Goal: Information Seeking & Learning: Find contact information

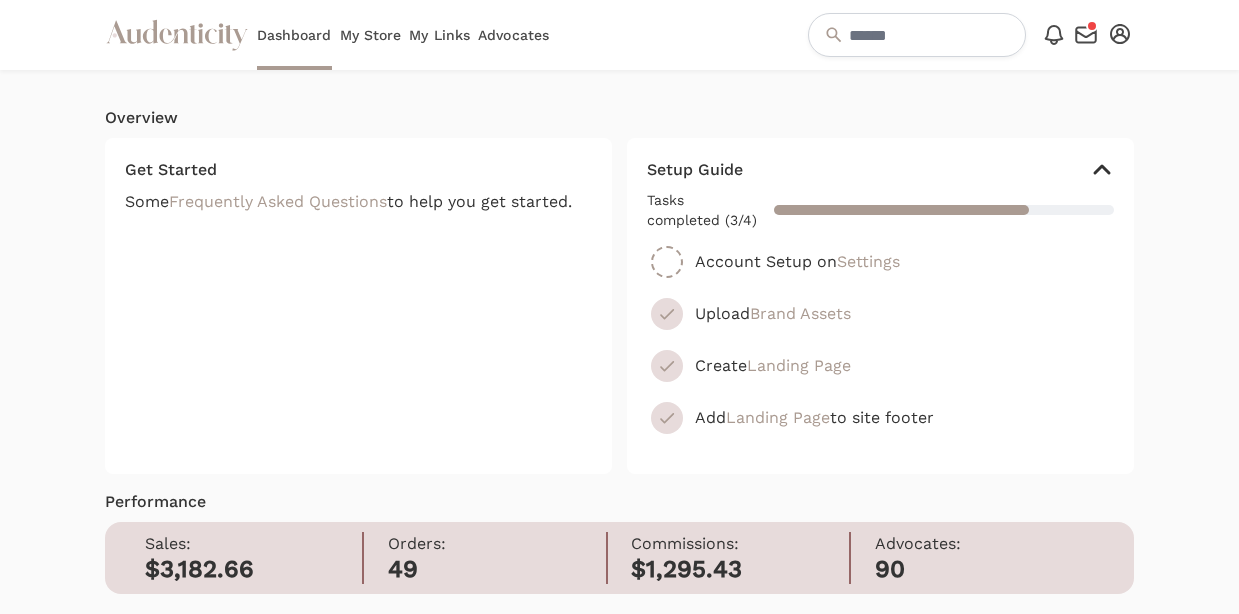
click at [370, 38] on link "My Store" at bounding box center [371, 35] width 62 height 70
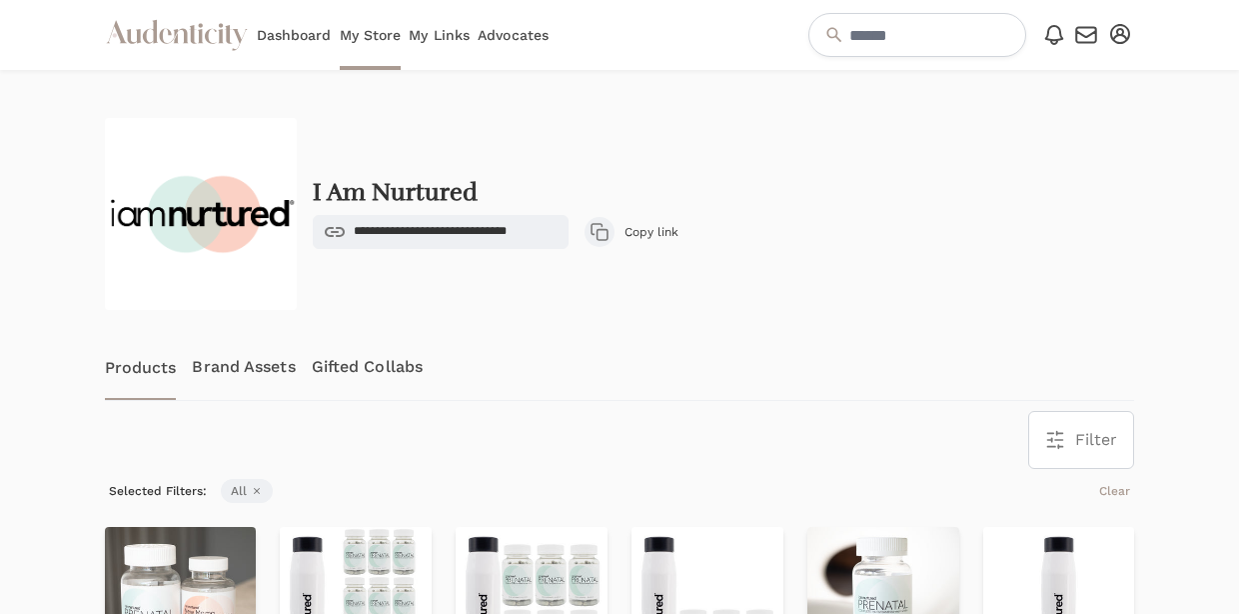
click at [501, 32] on link "Advocates" at bounding box center [513, 35] width 71 height 70
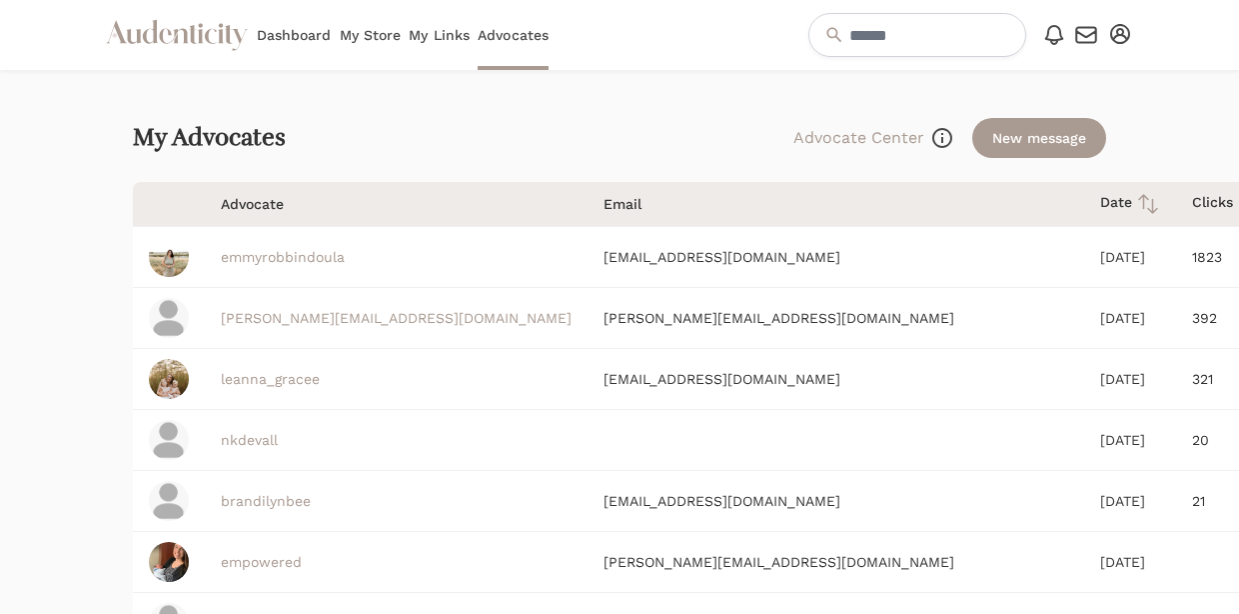
click at [242, 437] on link "nkdevall" at bounding box center [249, 440] width 57 height 16
click at [1121, 37] on icon "button" at bounding box center [1120, 34] width 20 height 20
click at [1046, 178] on button "Log out" at bounding box center [1055, 177] width 160 height 36
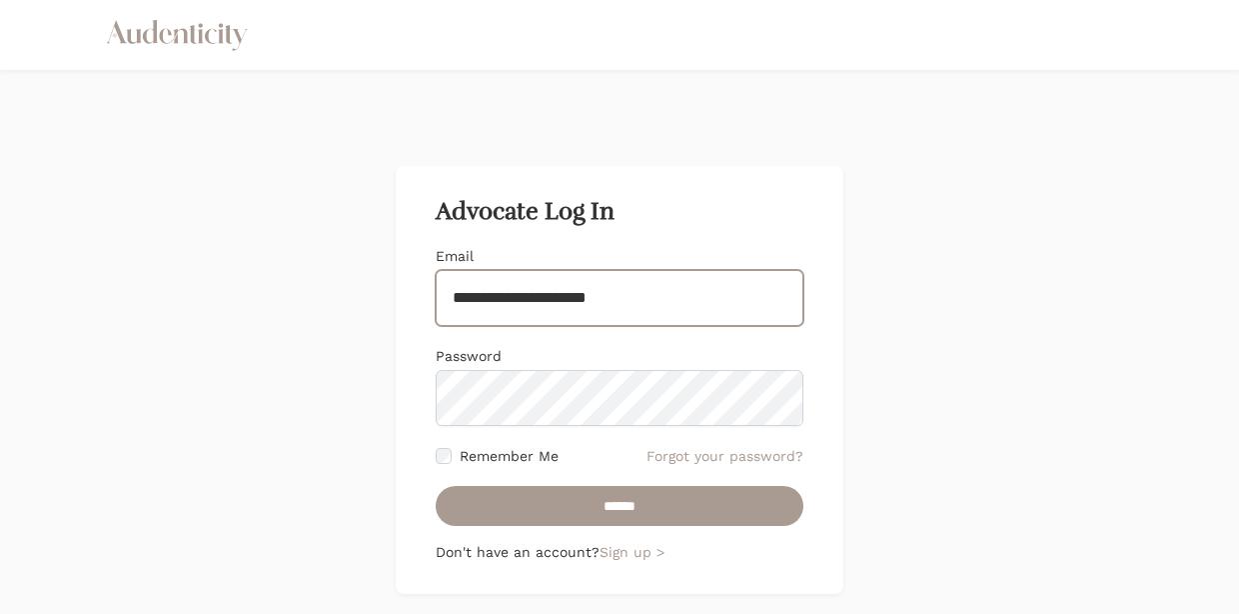
drag, startPoint x: 698, startPoint y: 300, endPoint x: 411, endPoint y: 288, distance: 287.1
click at [411, 288] on div "**********" at bounding box center [620, 380] width 448 height 428
type input "**********"
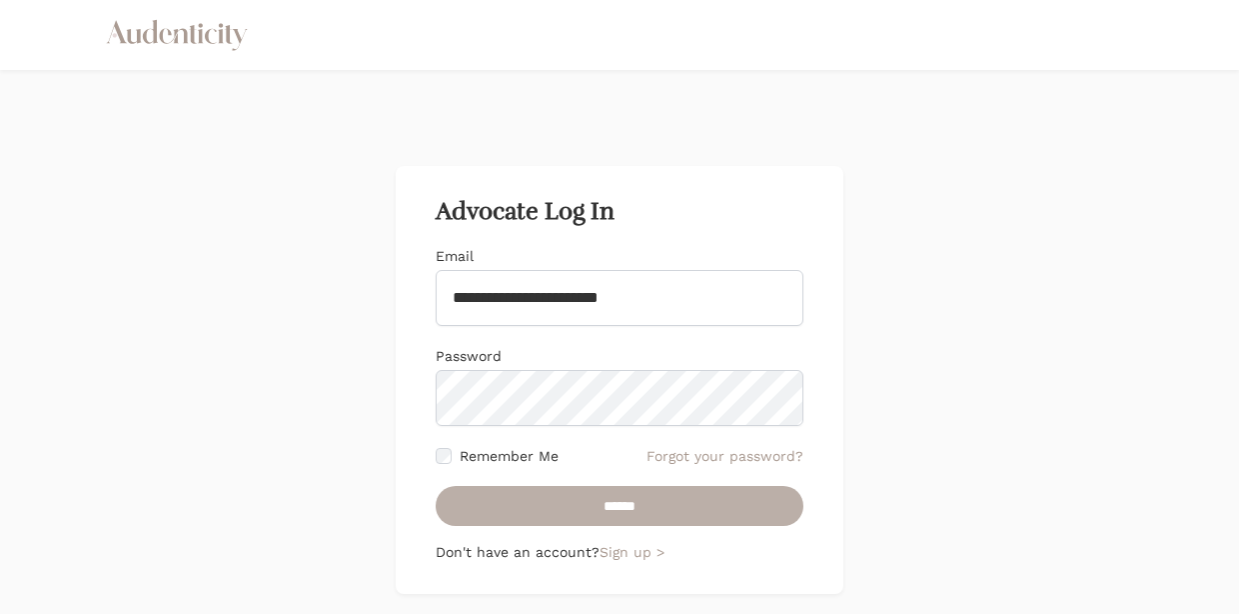
click at [491, 501] on input "******" at bounding box center [620, 506] width 368 height 40
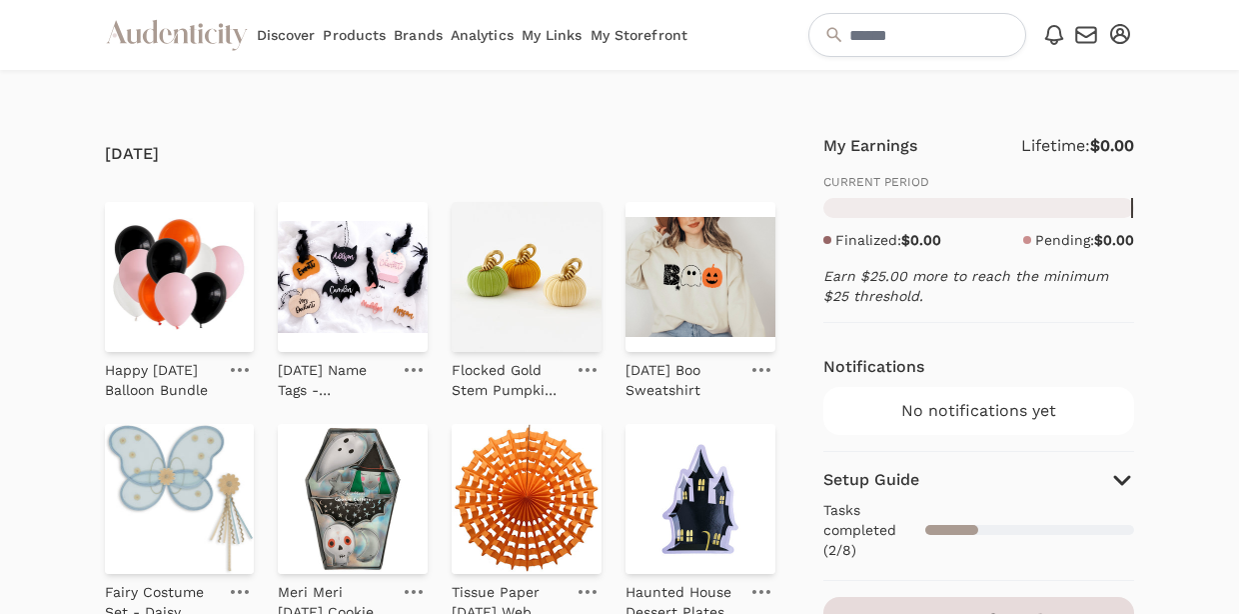
click at [1132, 35] on button "Open user menu" at bounding box center [1120, 34] width 28 height 28
click at [1044, 68] on link "Account setup" at bounding box center [1055, 69] width 160 height 36
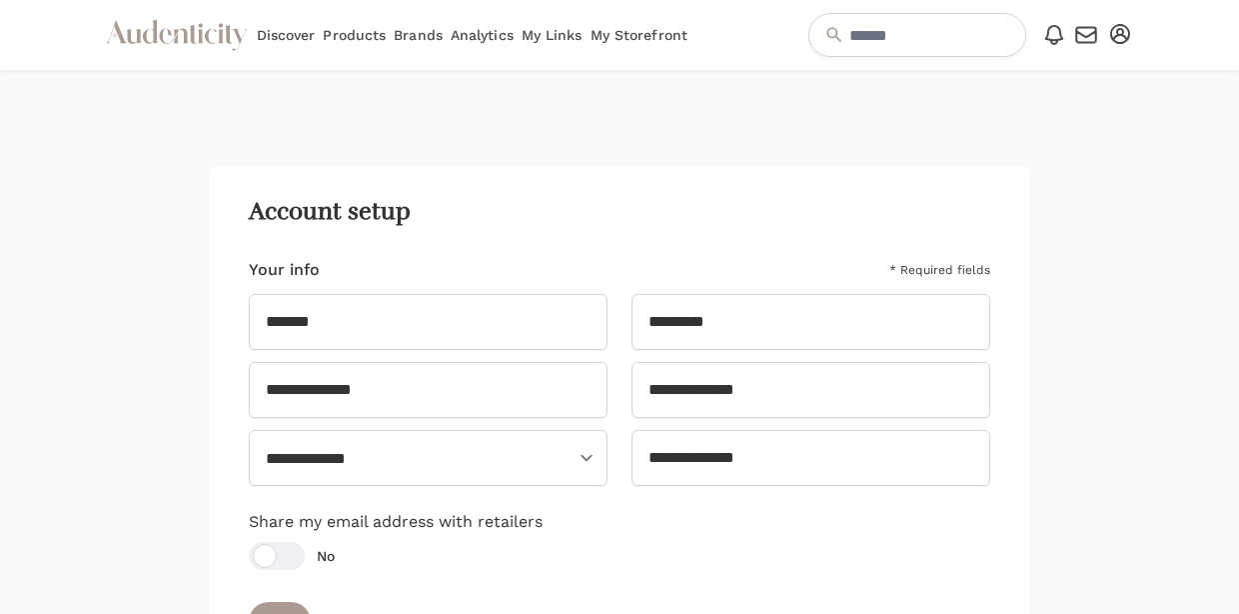
click at [1124, 37] on icon "button" at bounding box center [1120, 34] width 20 height 20
click at [1095, 106] on link "My Profile" at bounding box center [1055, 105] width 160 height 36
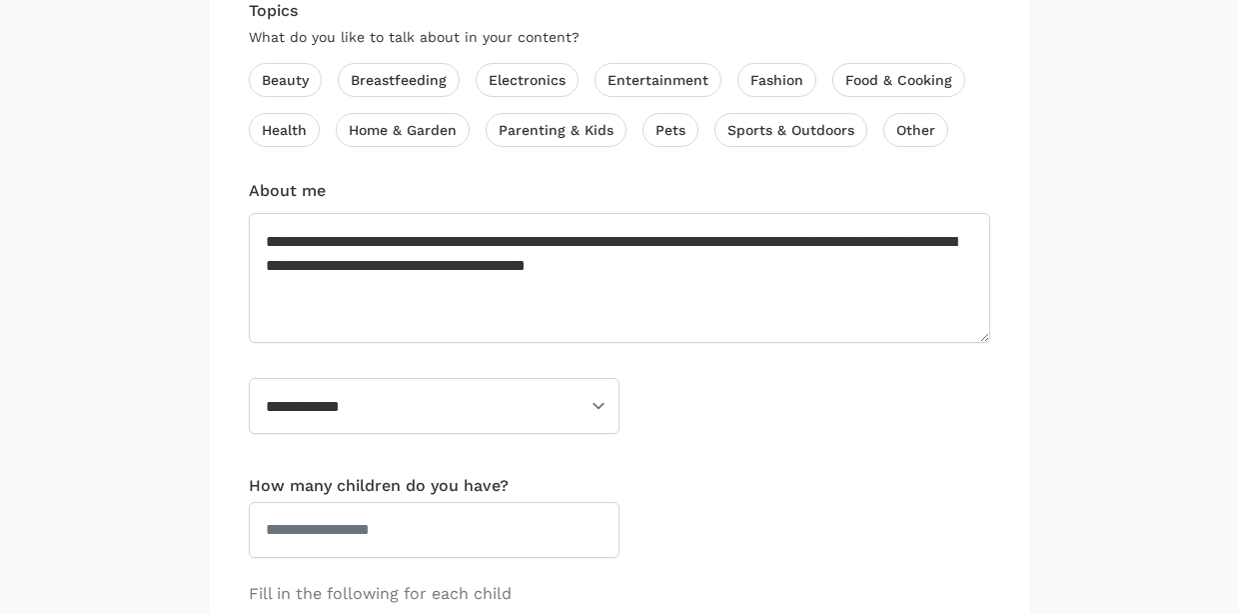
scroll to position [980, 0]
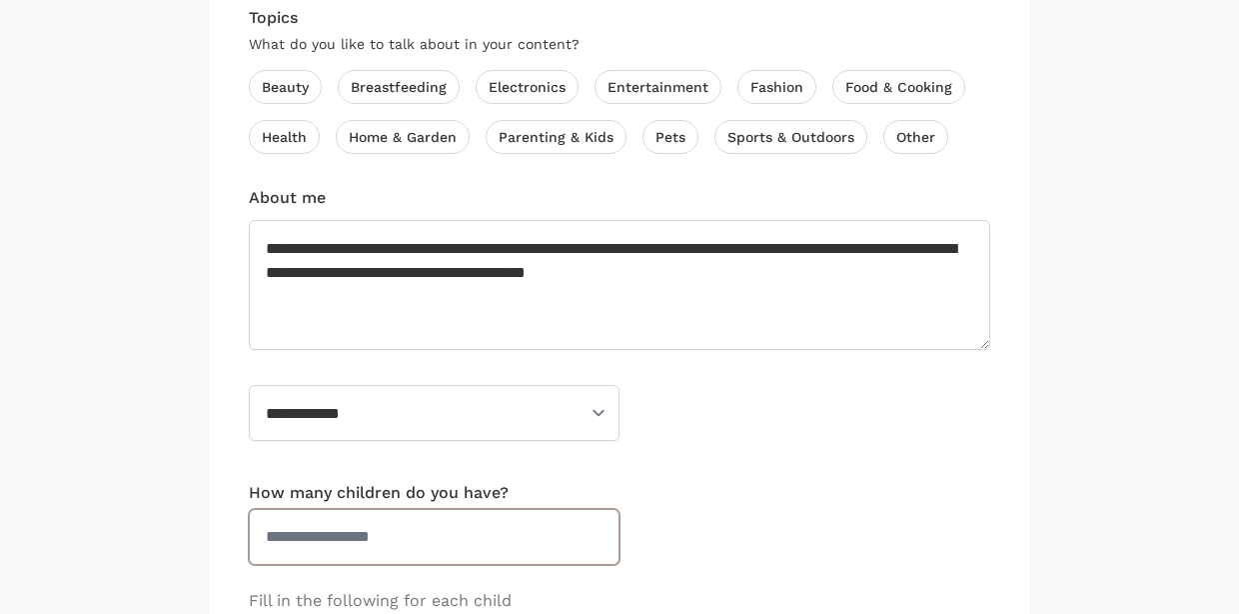
click at [597, 509] on input "*" at bounding box center [434, 537] width 371 height 56
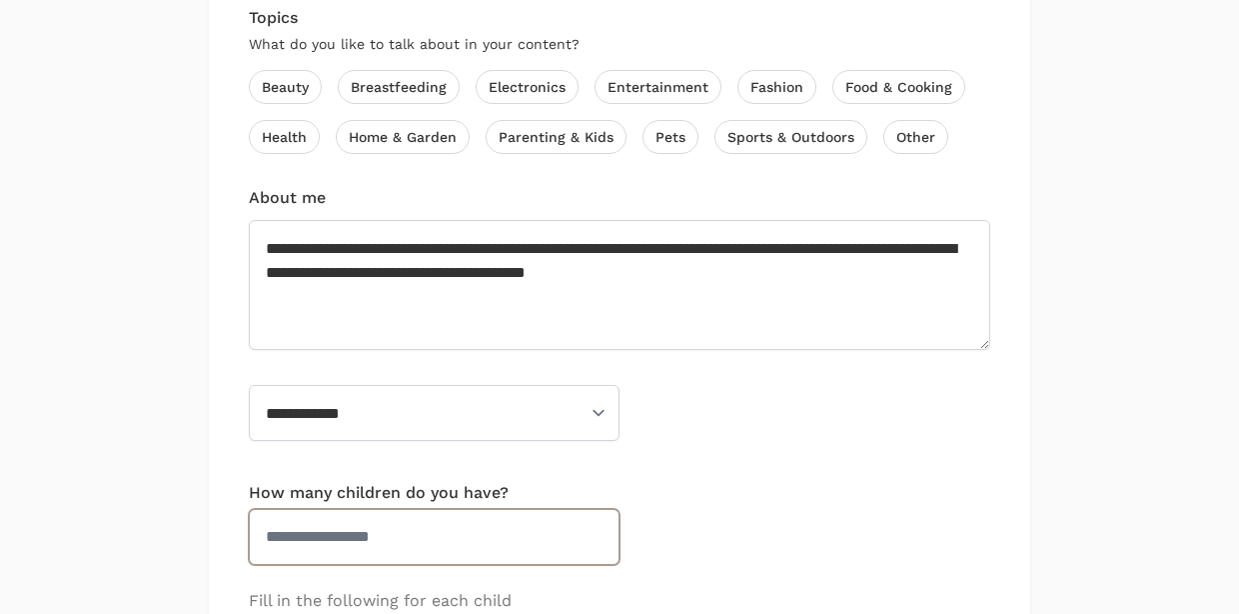
click at [593, 522] on input "*" at bounding box center [434, 537] width 371 height 56
click at [595, 516] on input "*" at bounding box center [434, 537] width 371 height 56
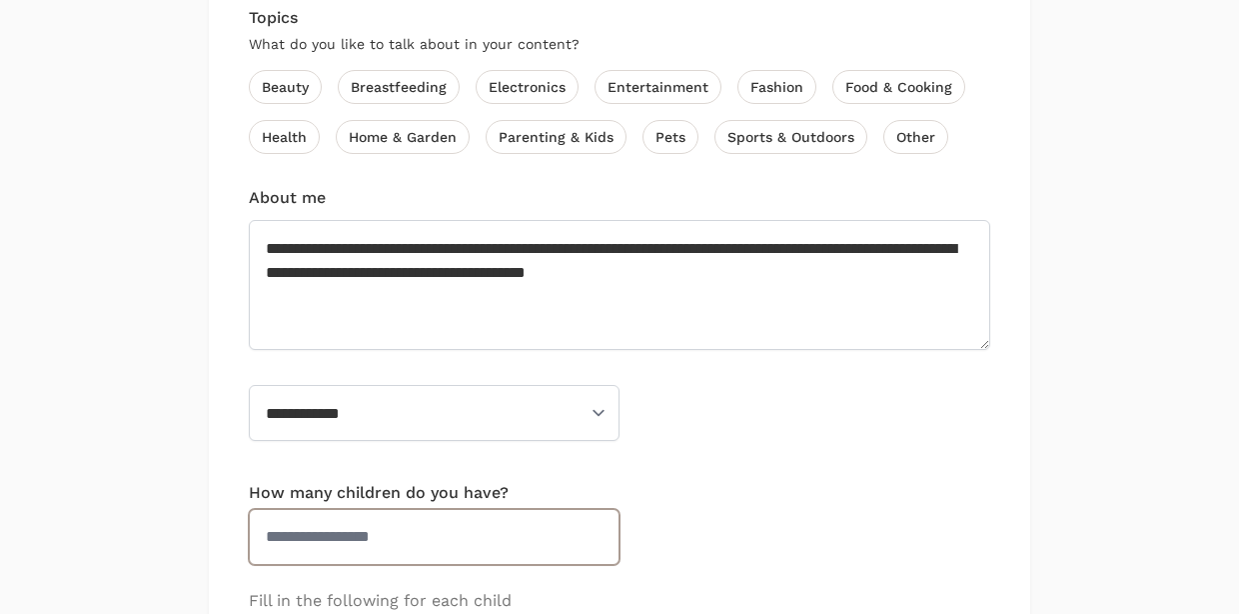
type input "*"
click at [595, 516] on input "*" at bounding box center [434, 537] width 371 height 56
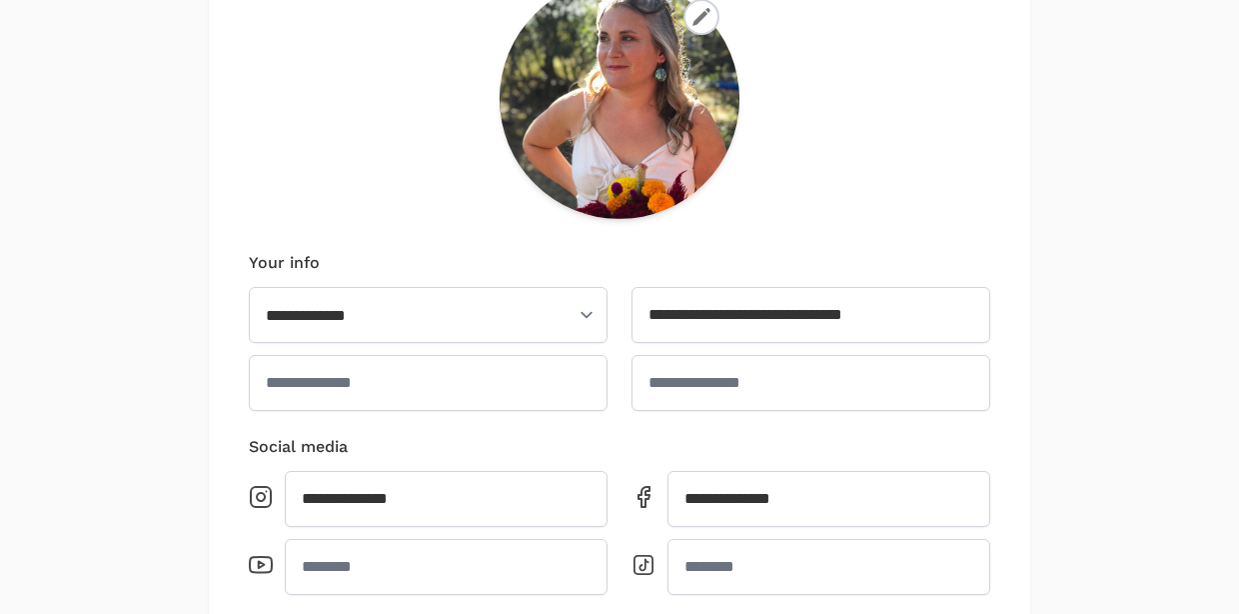
scroll to position [0, 0]
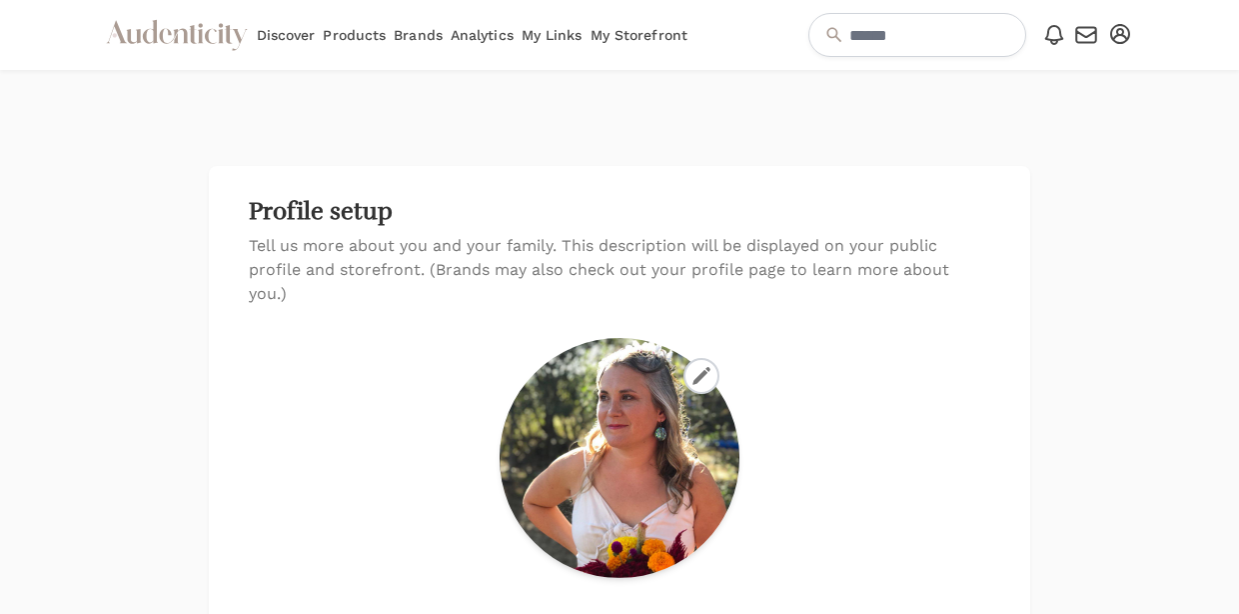
click at [1127, 32] on icon "button" at bounding box center [1120, 34] width 20 height 20
click at [1057, 70] on link "Account setup" at bounding box center [1055, 69] width 160 height 36
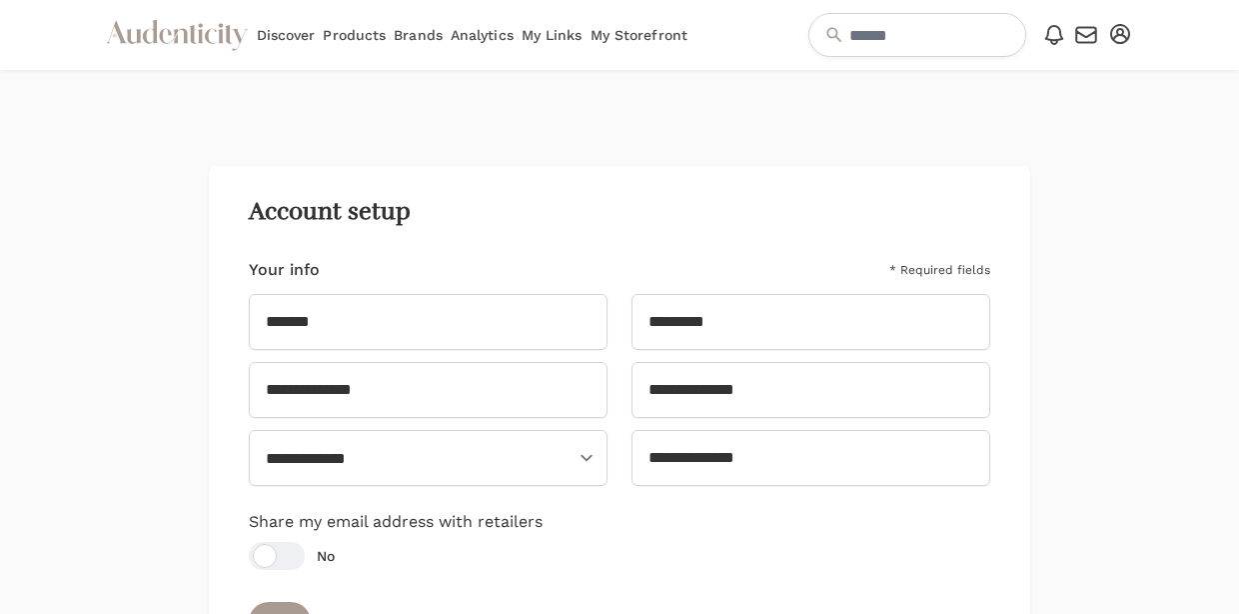
click at [366, 34] on link "Products" at bounding box center [354, 35] width 63 height 70
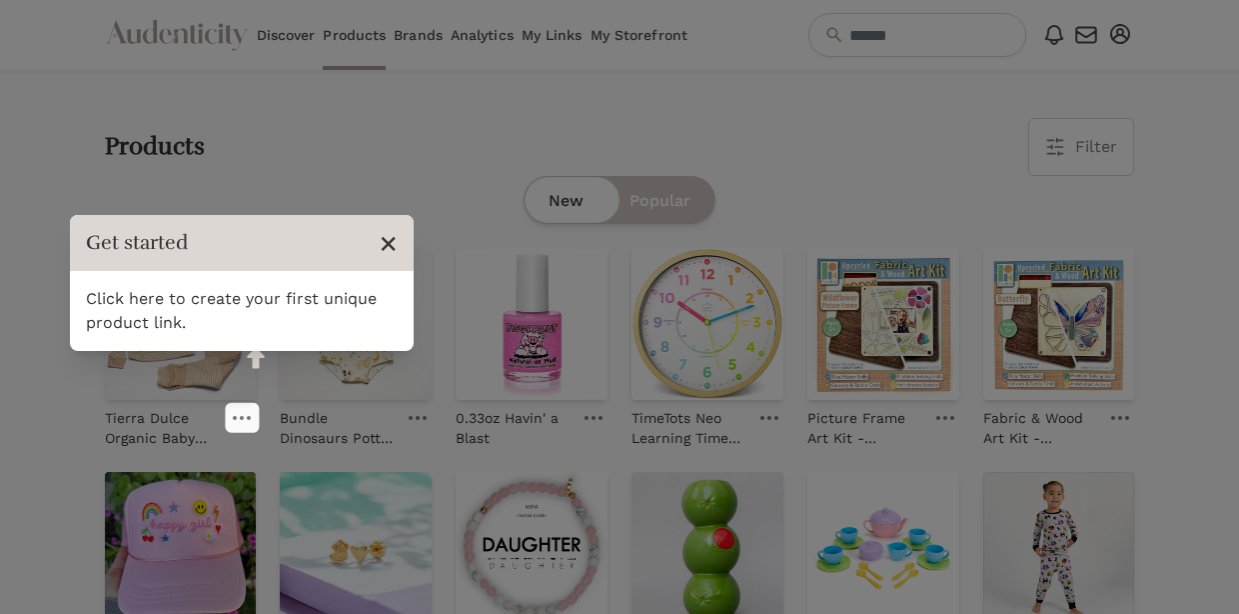
click at [390, 239] on span "×" at bounding box center [388, 243] width 19 height 38
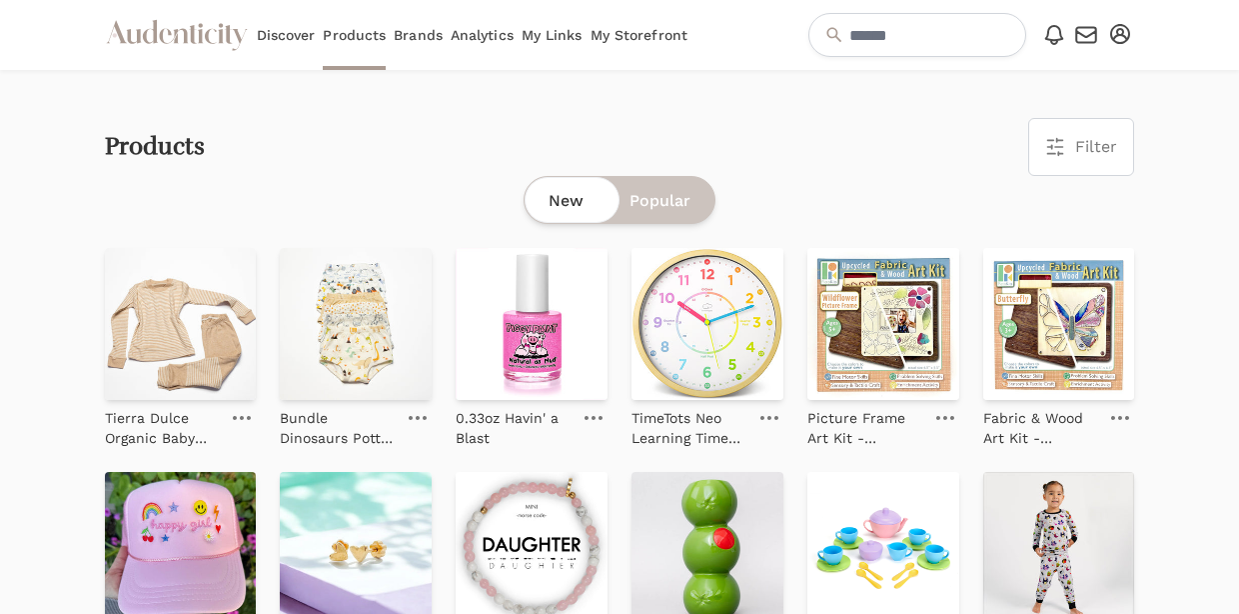
click at [418, 31] on link "Brands" at bounding box center [418, 35] width 49 height 70
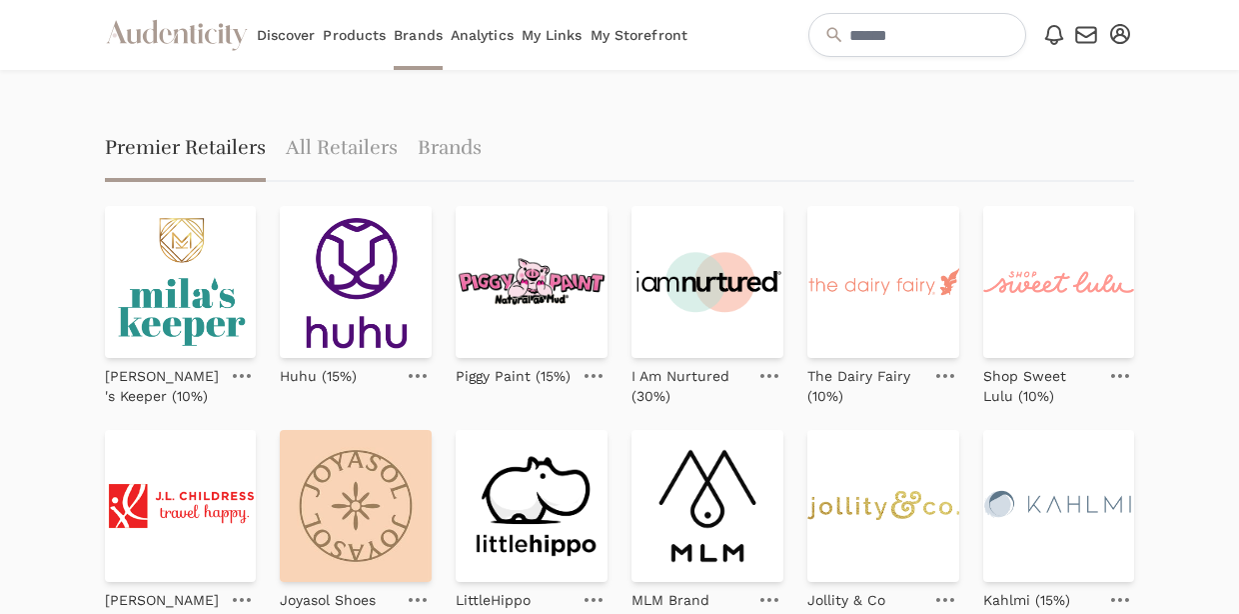
click at [473, 32] on link "Analytics" at bounding box center [482, 35] width 63 height 70
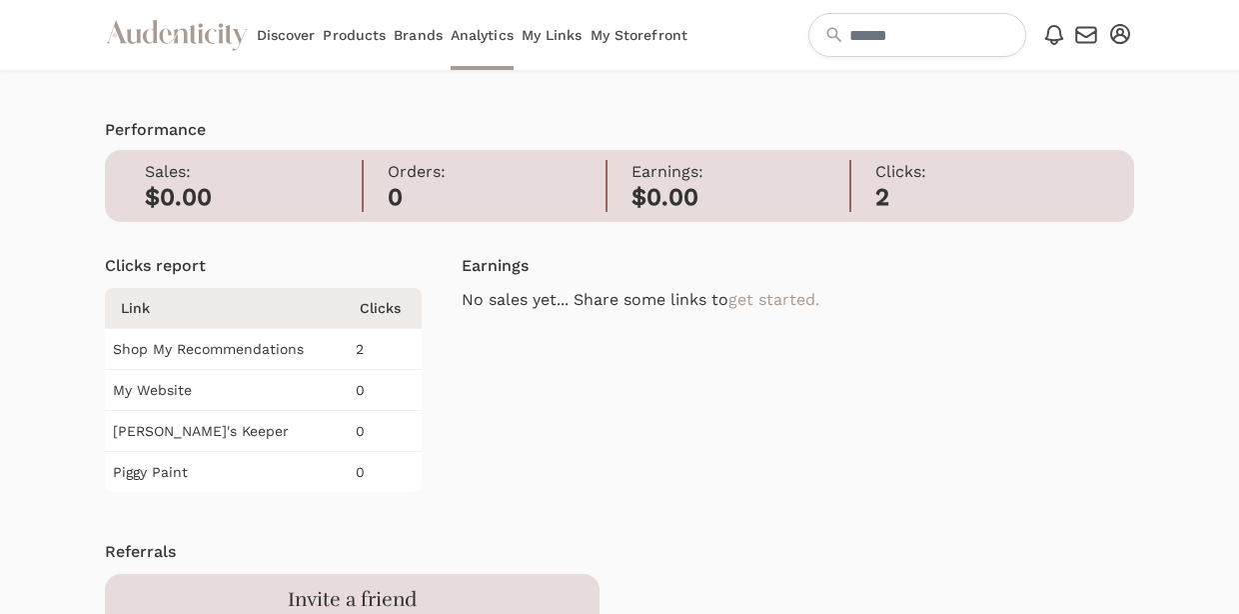
click at [557, 29] on link "My Links" at bounding box center [552, 35] width 61 height 70
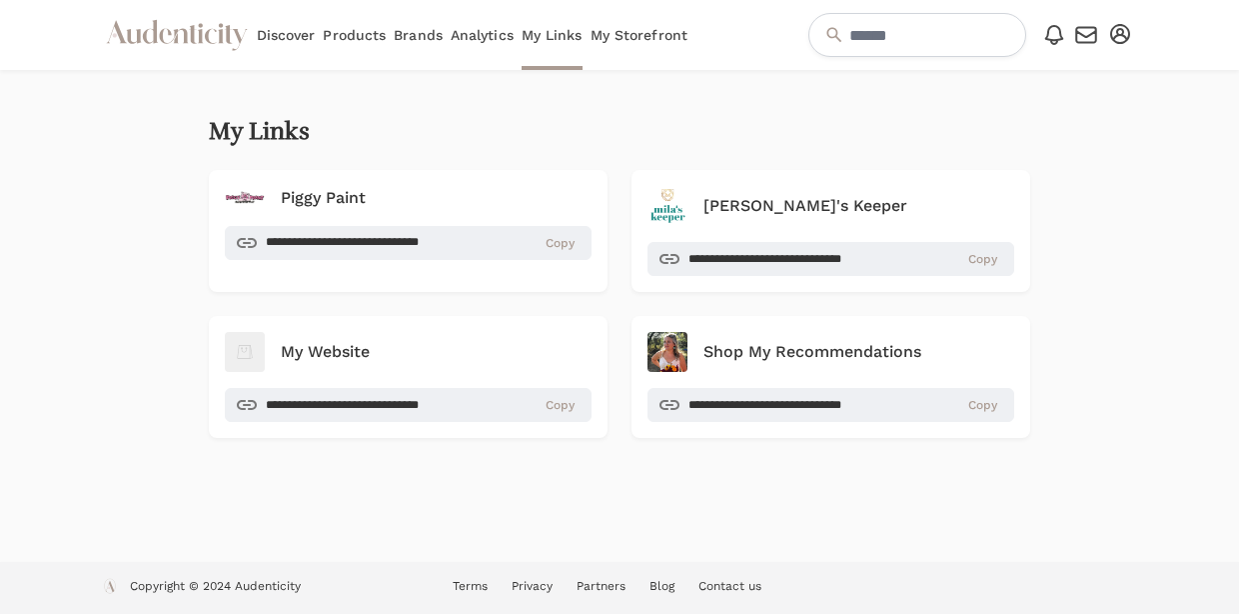
click at [642, 36] on link "My Storefront" at bounding box center [639, 35] width 97 height 70
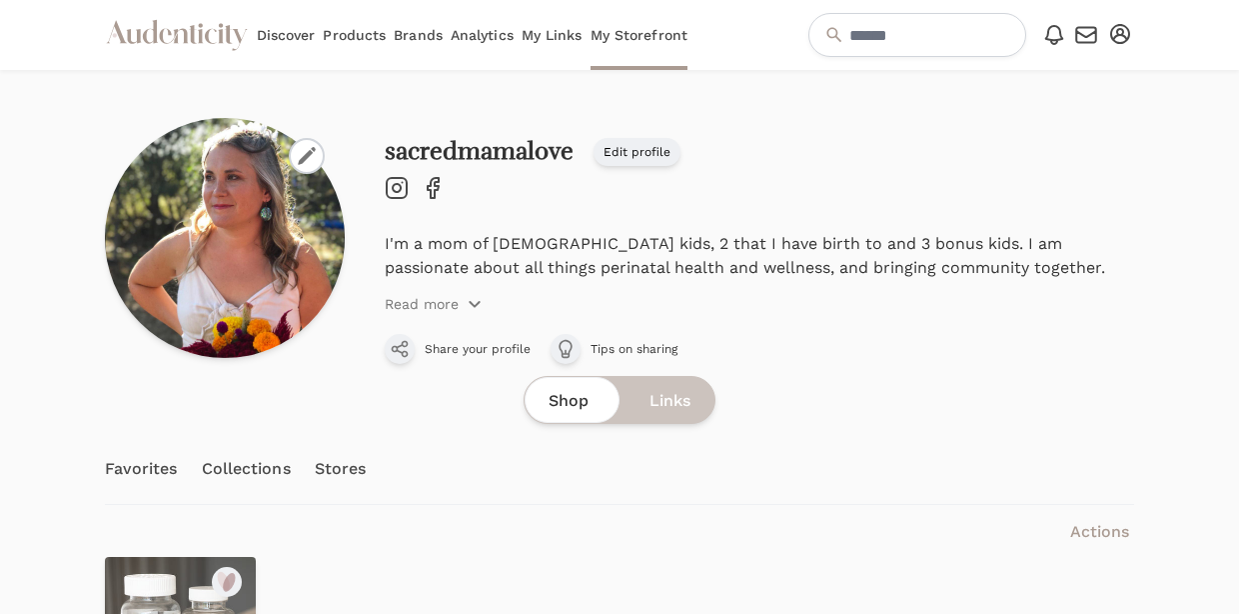
click at [338, 33] on link "Products" at bounding box center [354, 35] width 63 height 70
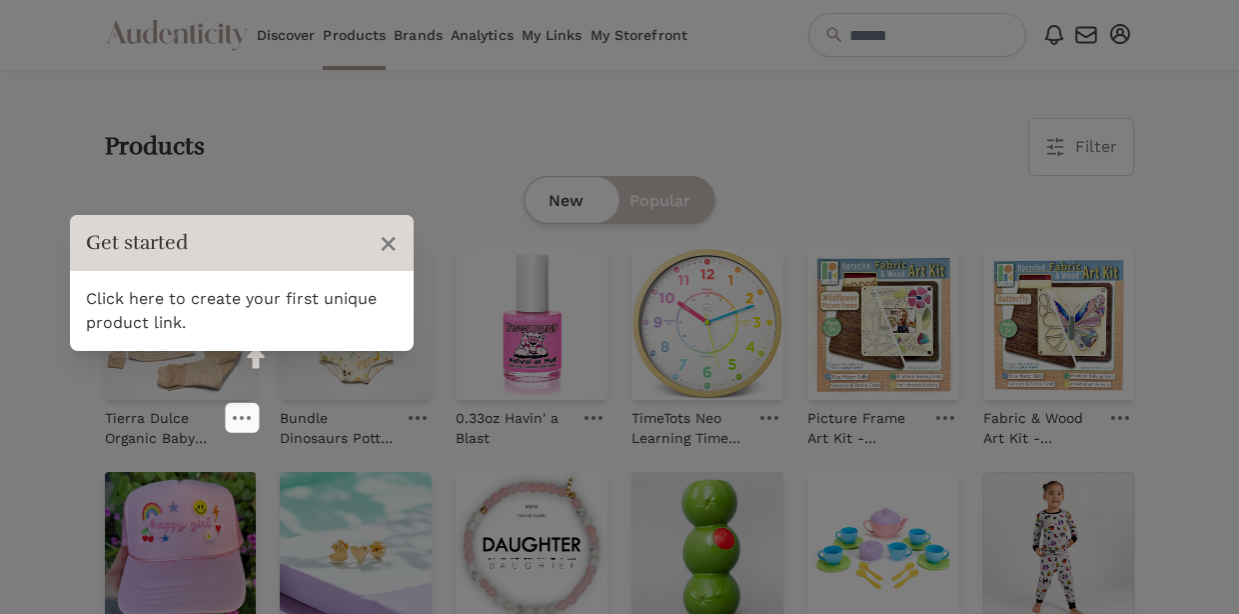
click at [270, 25] on link "Discover" at bounding box center [286, 35] width 59 height 70
click at [384, 244] on span "×" at bounding box center [388, 243] width 19 height 38
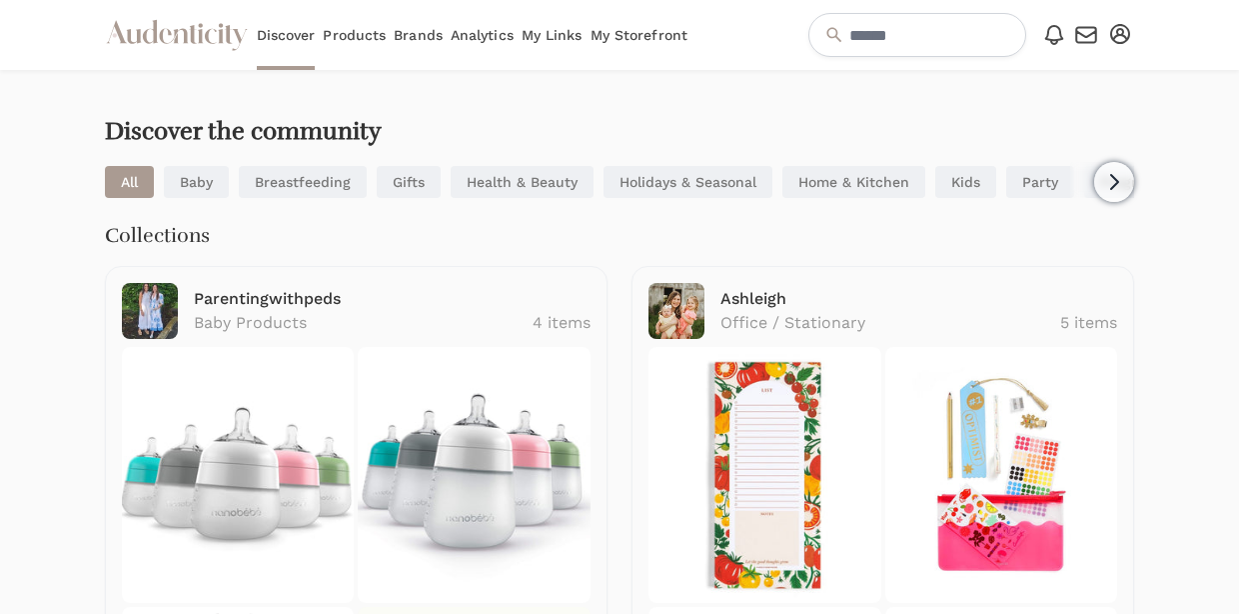
click at [1122, 32] on icon "button" at bounding box center [1120, 34] width 20 height 20
click at [1063, 104] on link "My Profile" at bounding box center [1055, 105] width 160 height 36
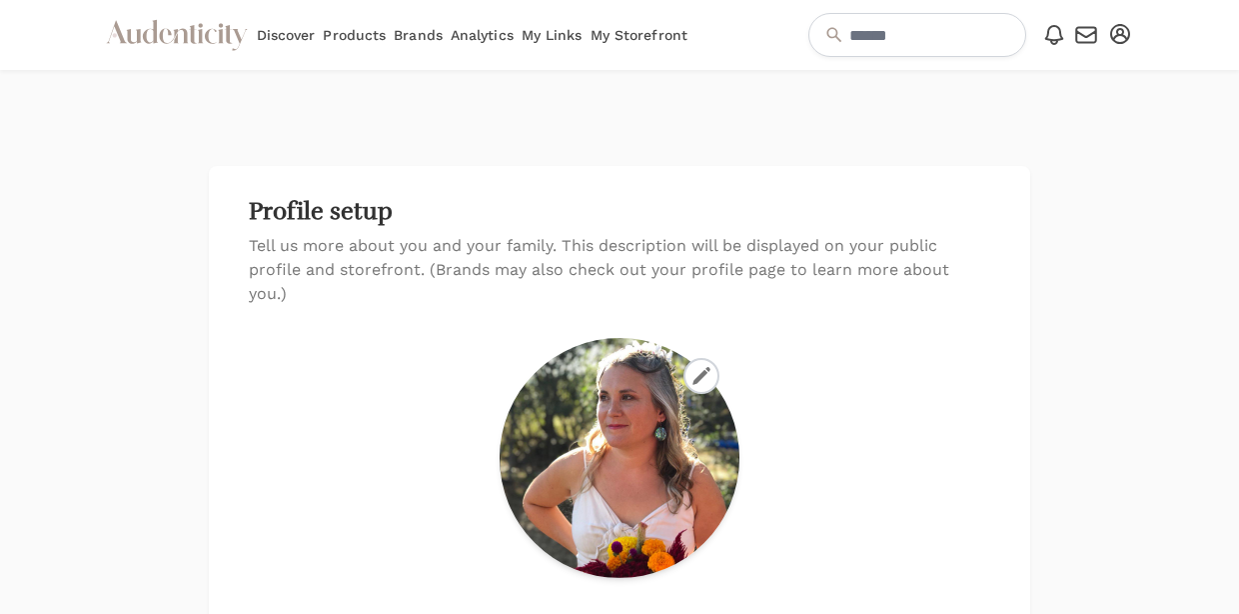
click at [619, 32] on link "My Storefront" at bounding box center [639, 35] width 97 height 70
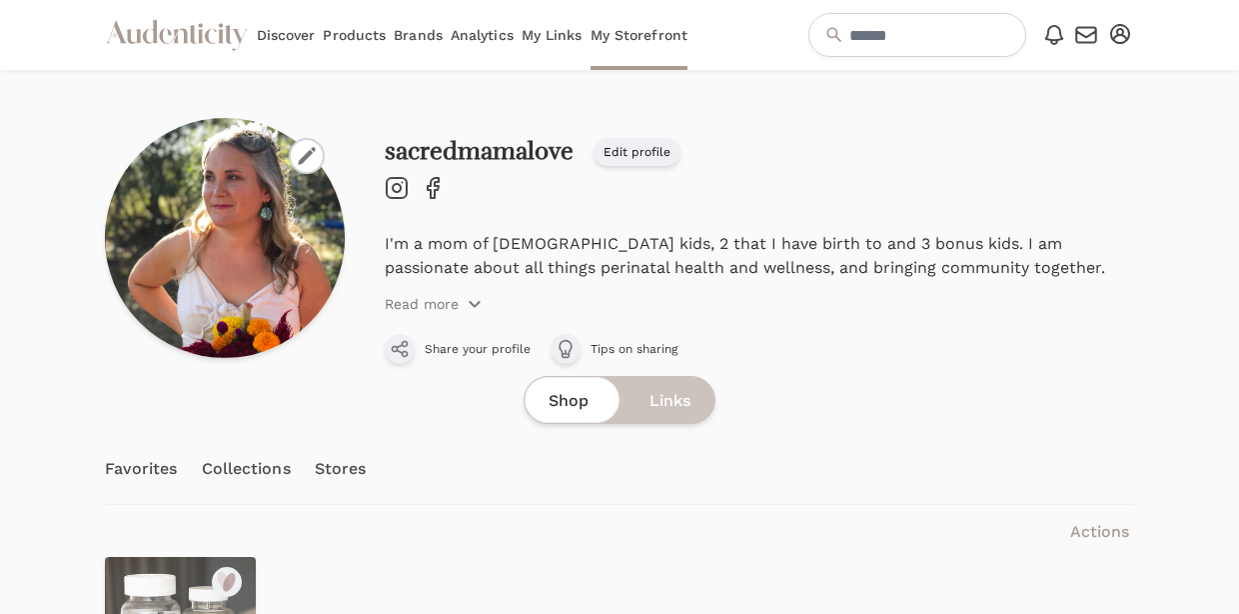
click at [1115, 30] on icon "button" at bounding box center [1120, 34] width 20 height 20
click at [1042, 65] on link "Account setup" at bounding box center [1055, 69] width 160 height 36
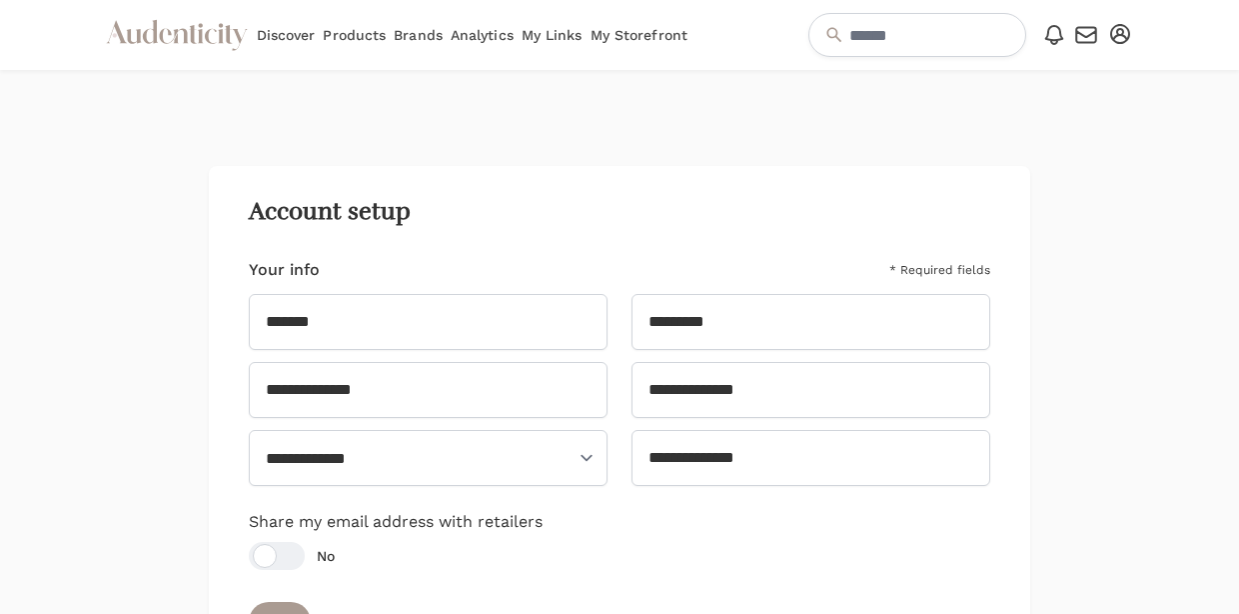
click at [1091, 35] on icon "button" at bounding box center [1086, 35] width 24 height 24
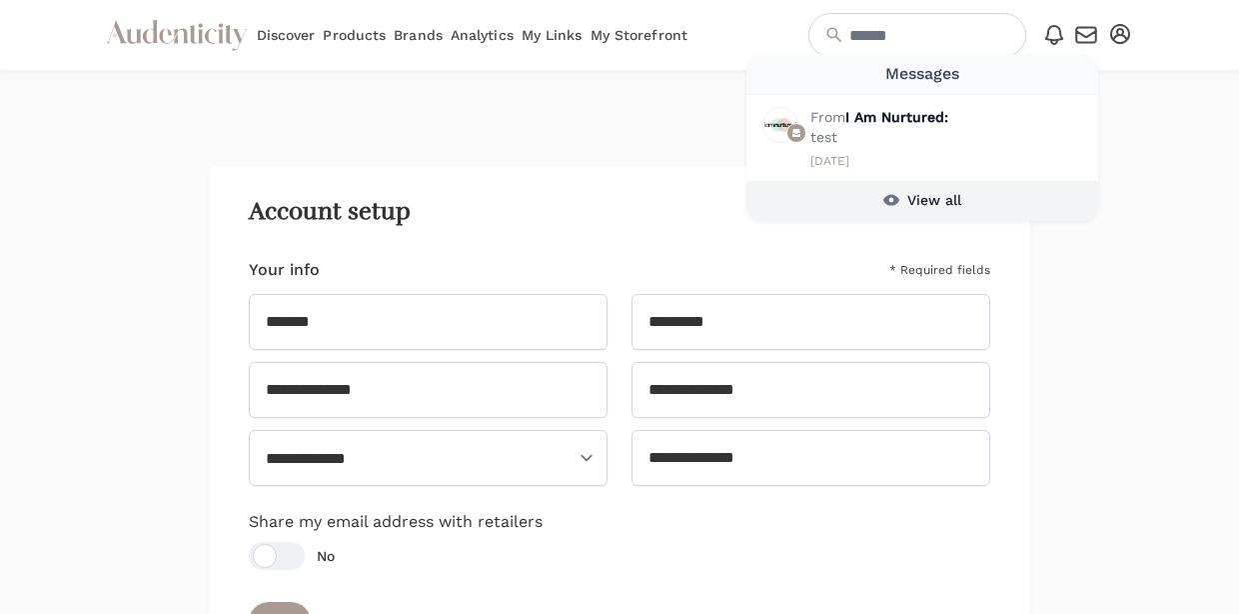
click at [967, 198] on link "View all" at bounding box center [923, 201] width 352 height 40
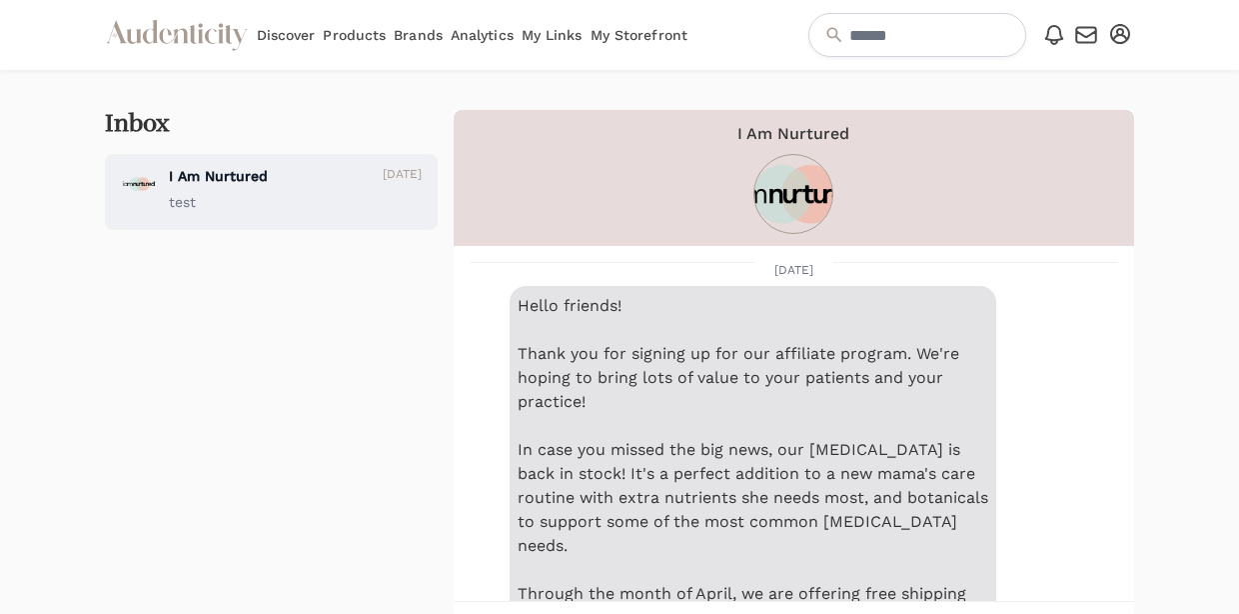
scroll to position [2268, 0]
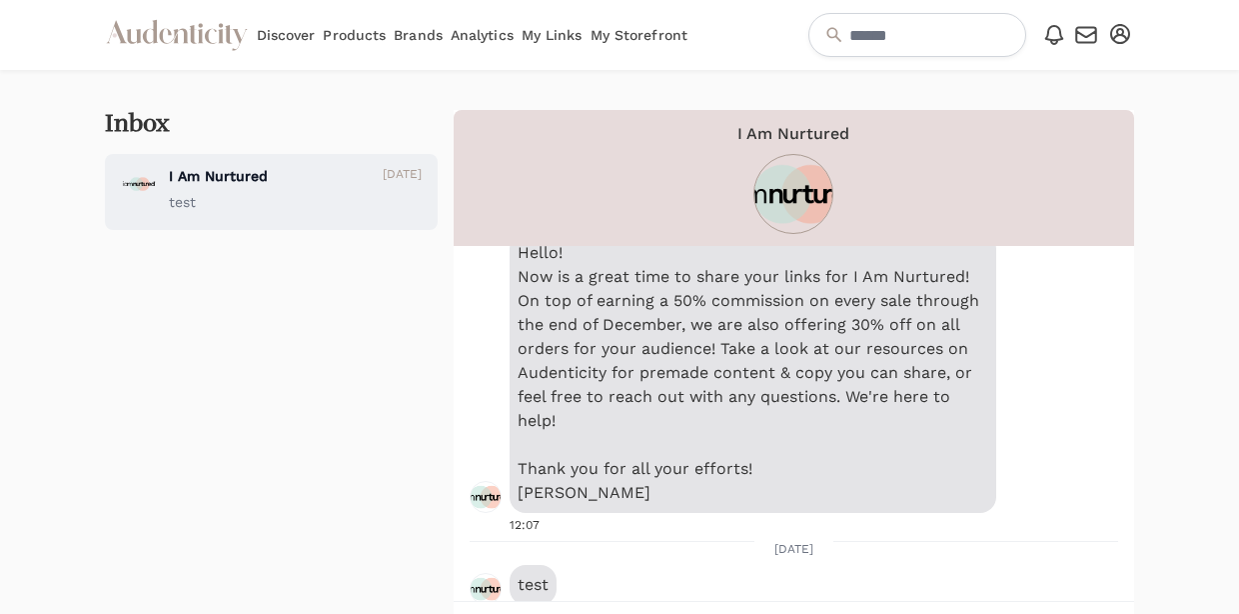
click at [1058, 33] on icon at bounding box center [1054, 35] width 24 height 24
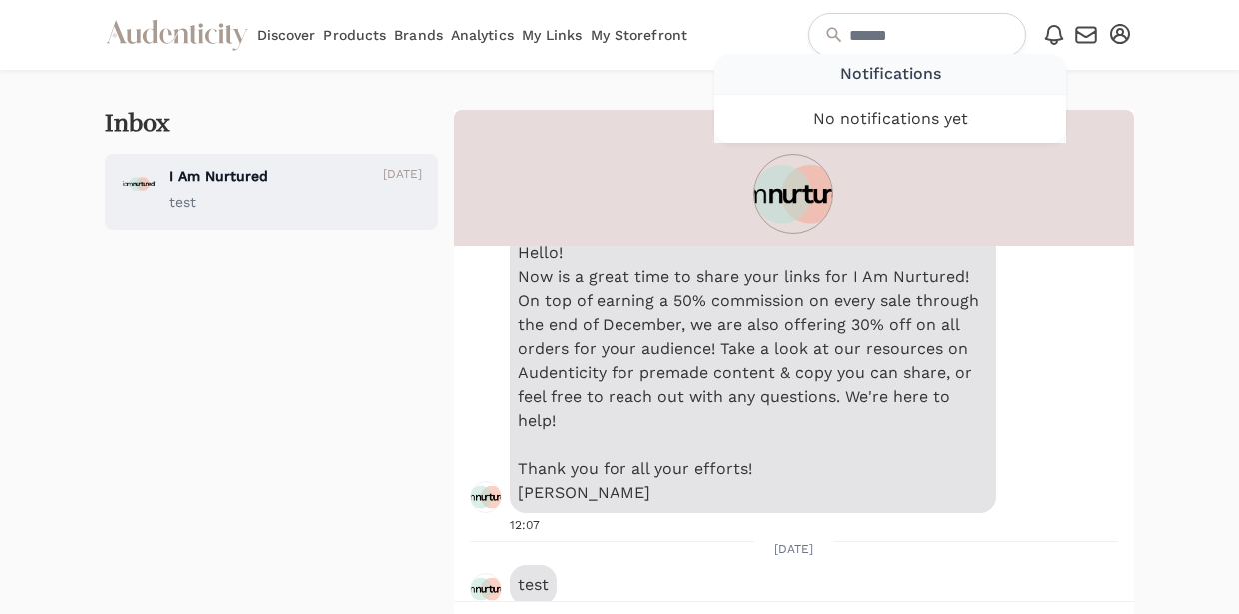
click at [726, 18] on div "Audenticity Logo Discover Products Brands Analytics My Links My Storefront Open…" at bounding box center [620, 35] width 1030 height 70
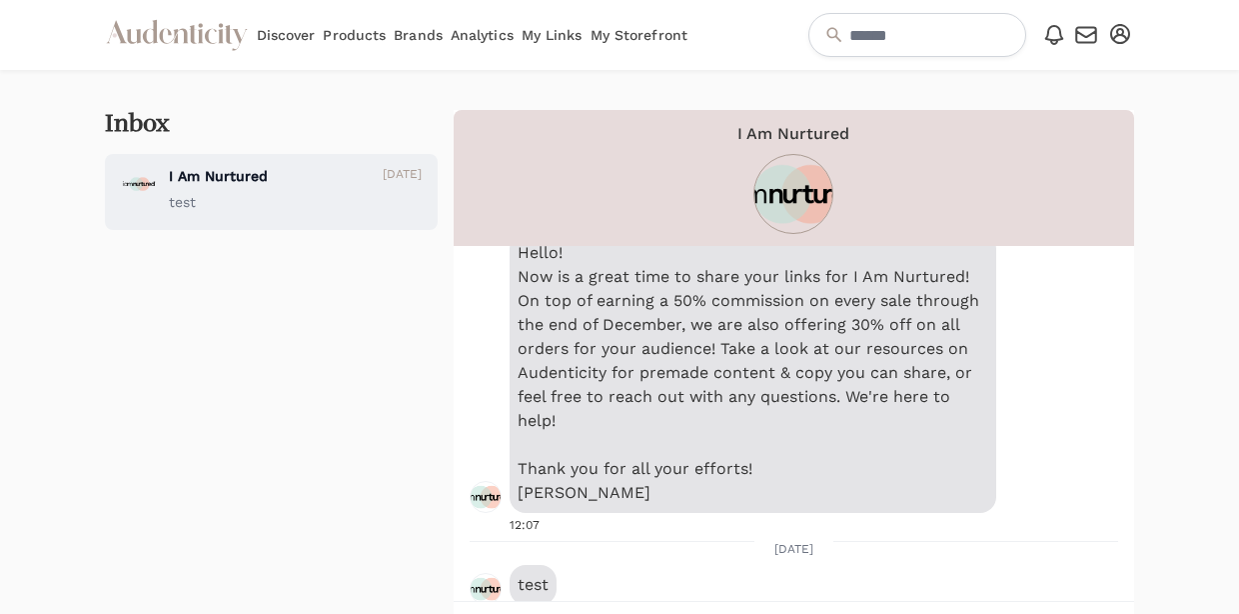
click at [1134, 346] on div "Inbox I Am Nurtured [DATE] test I Am Nurtured [DATE] Hello friends! Looking for…" at bounding box center [619, 386] width 1239 height 632
click at [1118, 43] on icon "button" at bounding box center [1120, 34] width 20 height 20
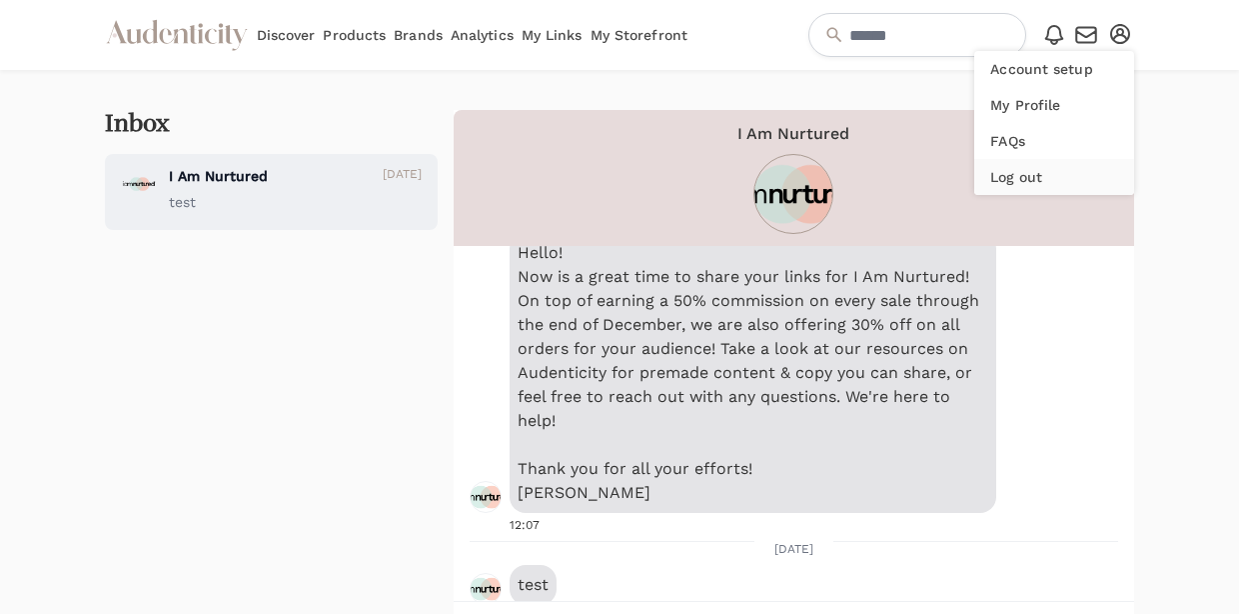
click at [1036, 180] on button "Log out" at bounding box center [1055, 177] width 160 height 36
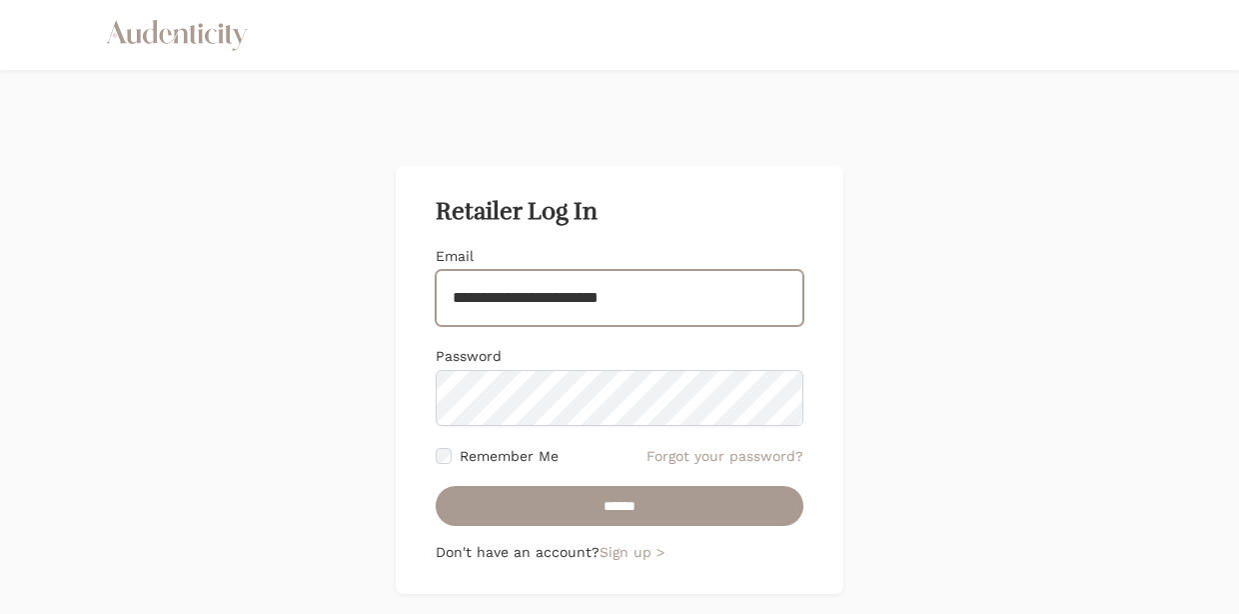
click at [696, 296] on input "**********" at bounding box center [620, 298] width 368 height 56
type input "**********"
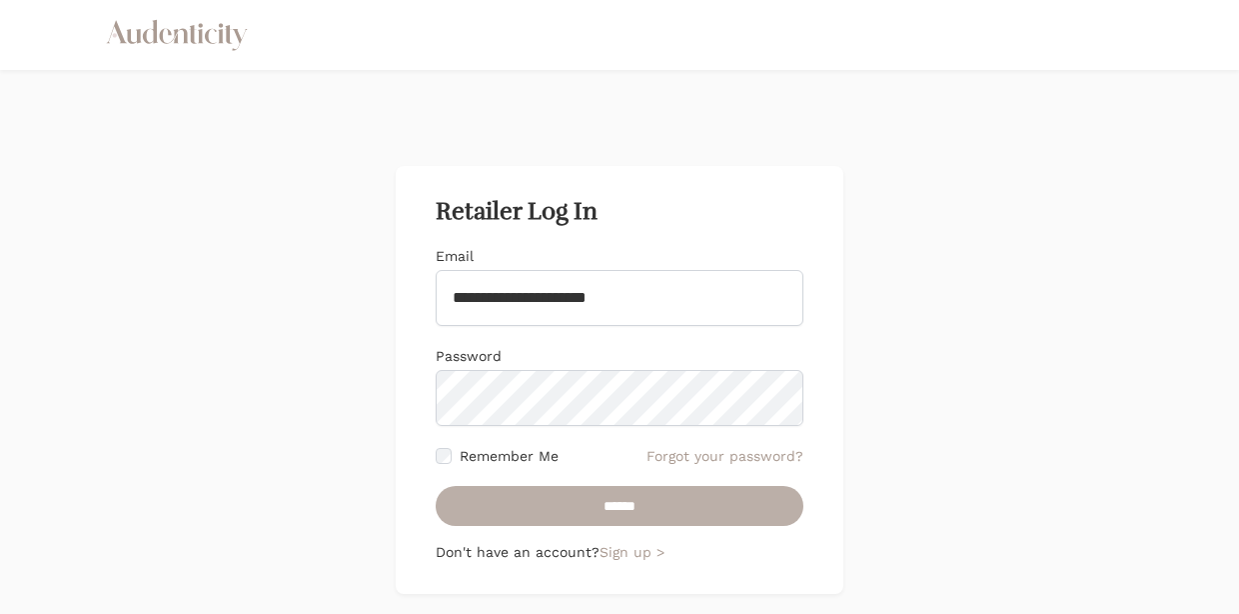
click at [505, 499] on input "******" at bounding box center [620, 506] width 368 height 40
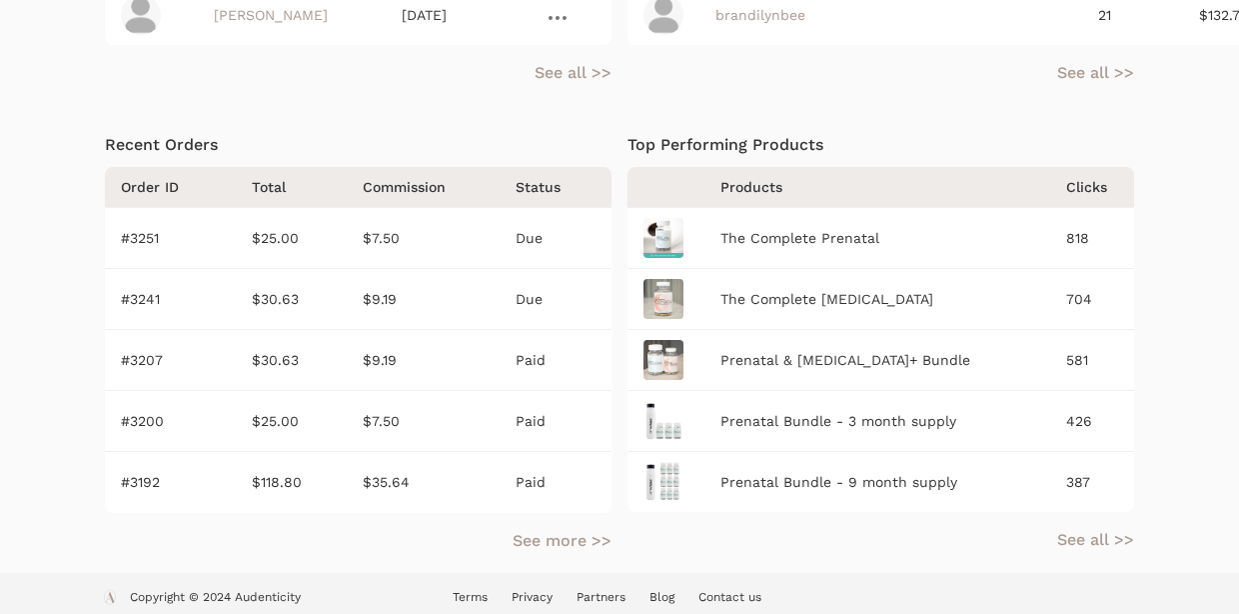
scroll to position [974, 0]
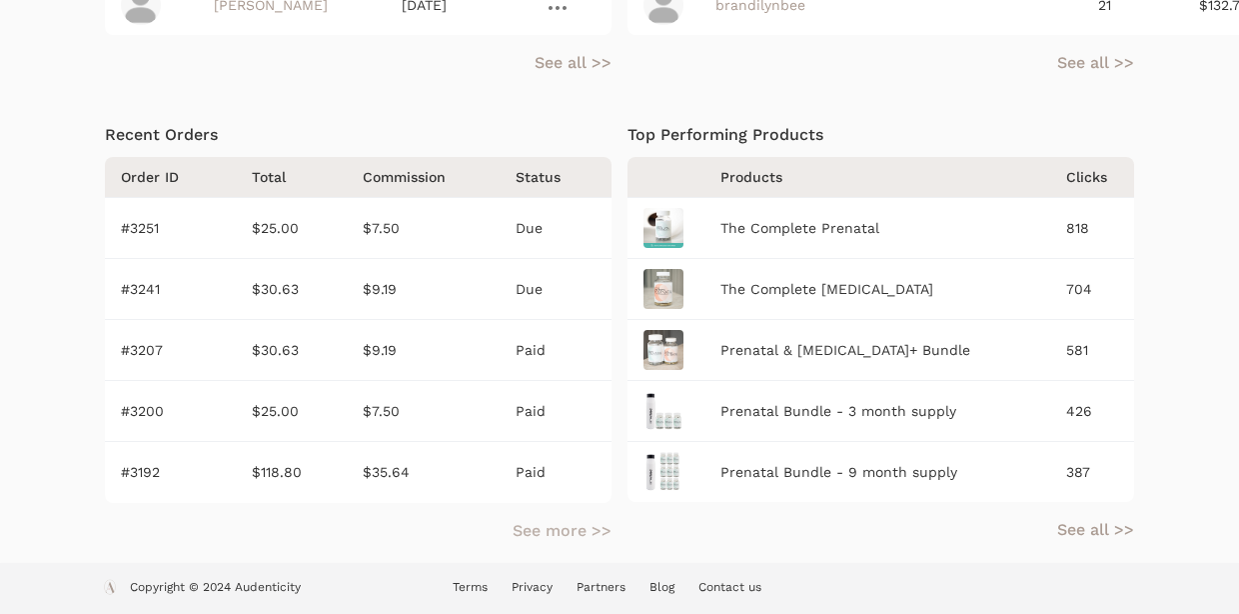
click at [533, 537] on link "See more >>" at bounding box center [562, 531] width 99 height 24
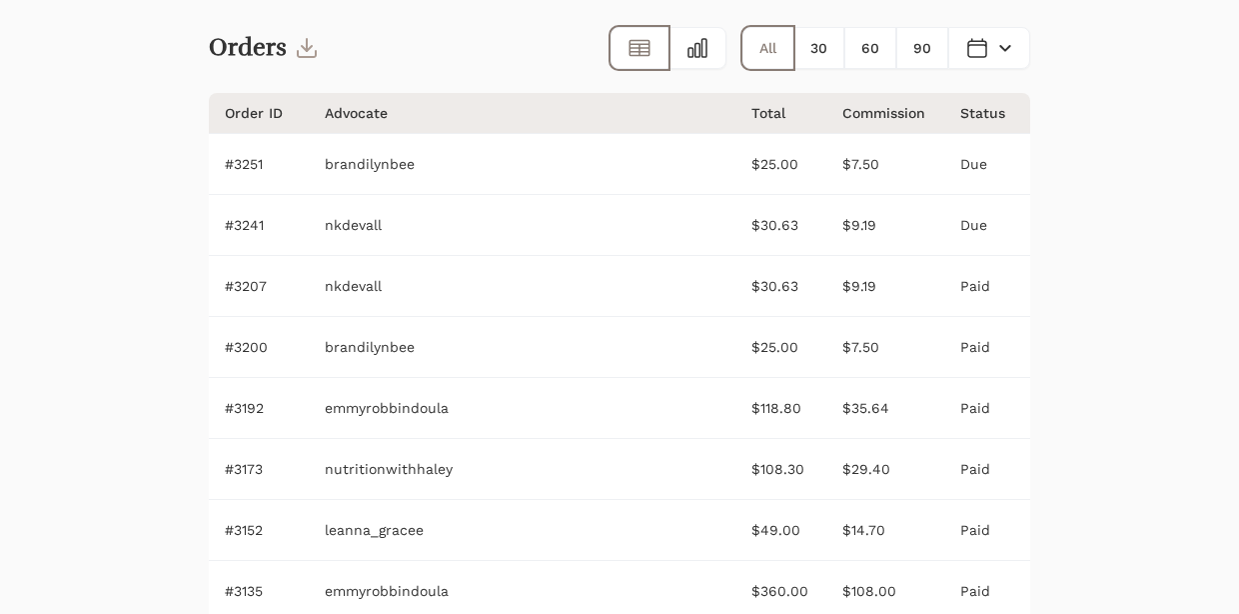
scroll to position [90, 0]
drag, startPoint x: 269, startPoint y: 227, endPoint x: 213, endPoint y: 227, distance: 56.0
click at [213, 227] on td "#3241" at bounding box center [259, 226] width 100 height 61
copy td "#3241"
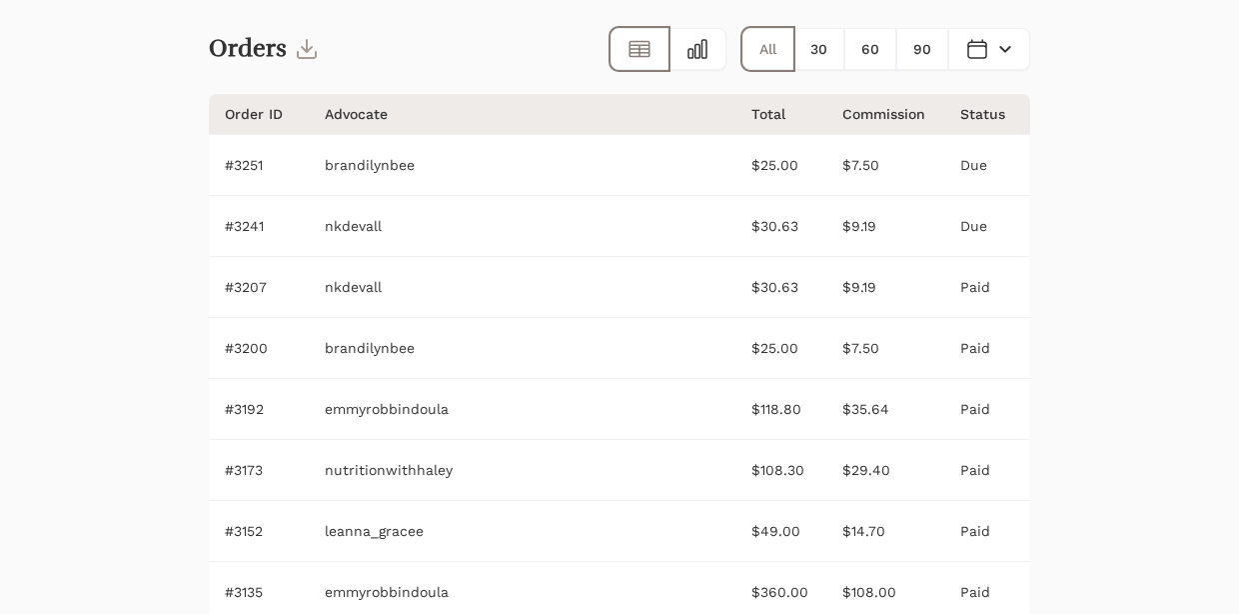
scroll to position [0, 0]
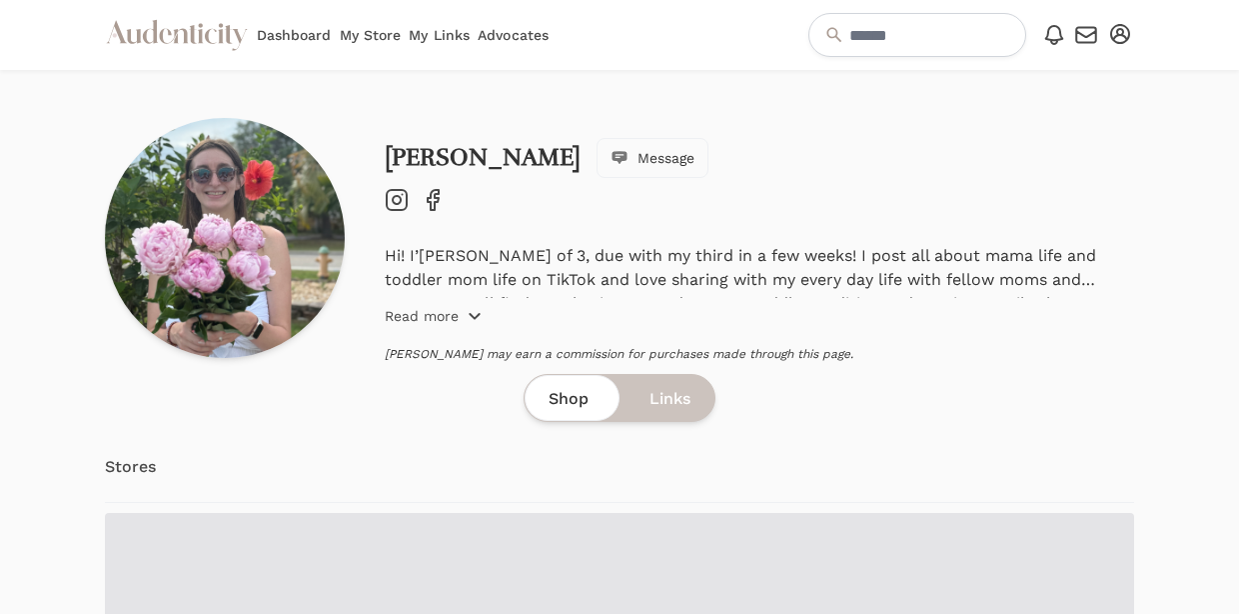
click at [469, 316] on icon "button" at bounding box center [475, 316] width 16 height 16
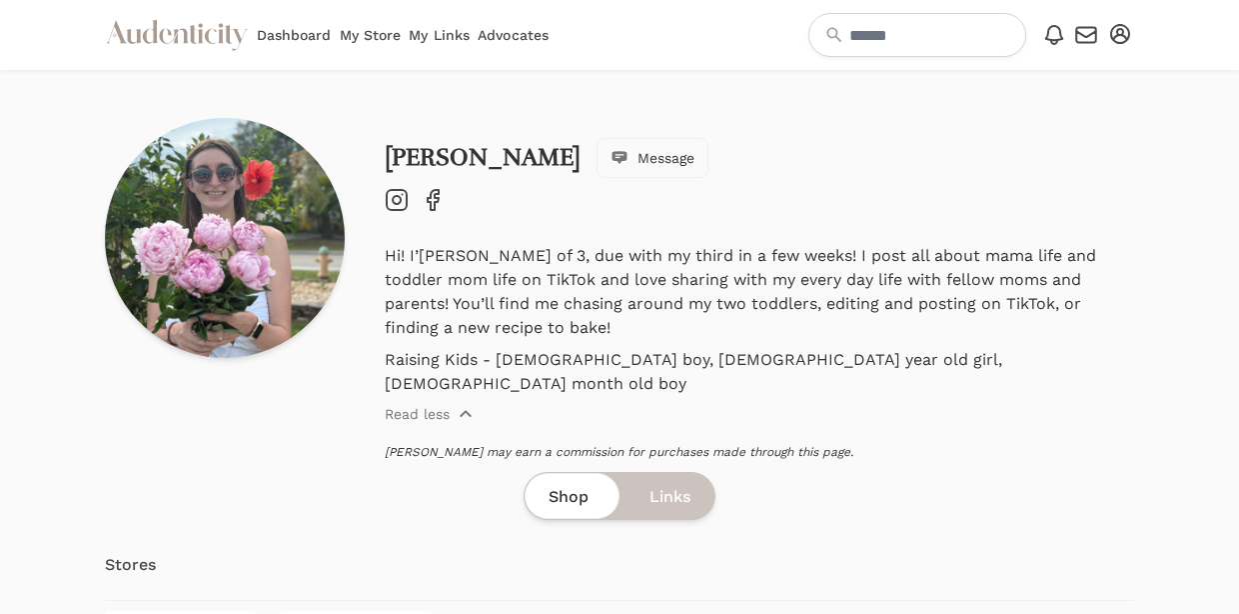
click at [398, 194] on icon "Instagram" at bounding box center [397, 200] width 24 height 24
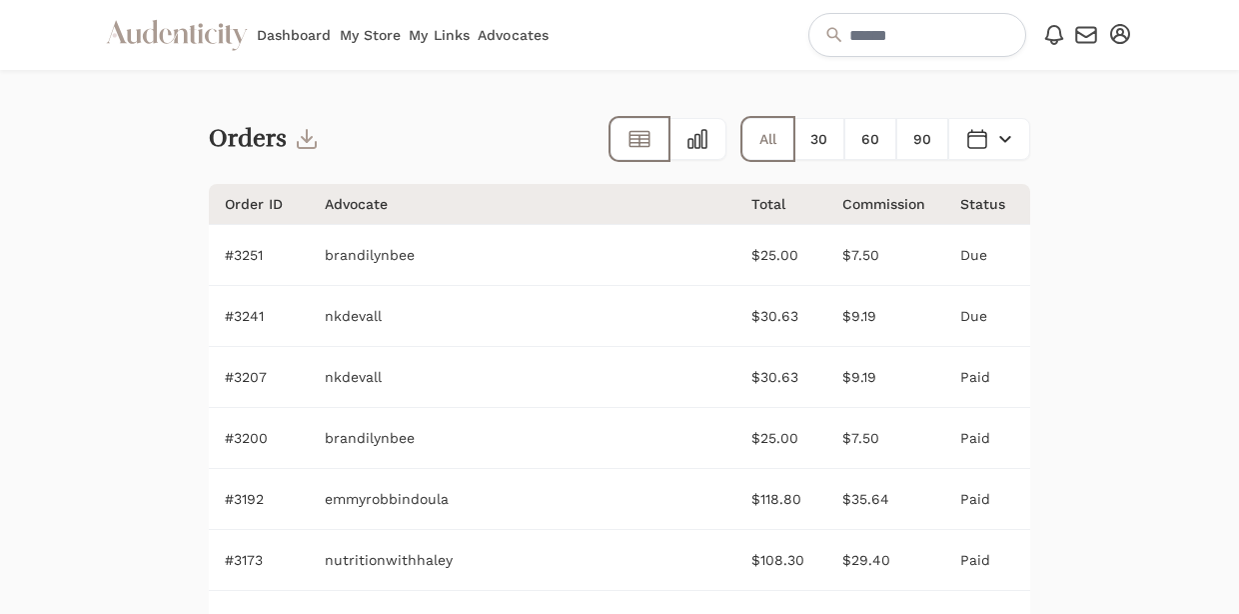
click at [302, 38] on link "Dashboard" at bounding box center [294, 35] width 75 height 70
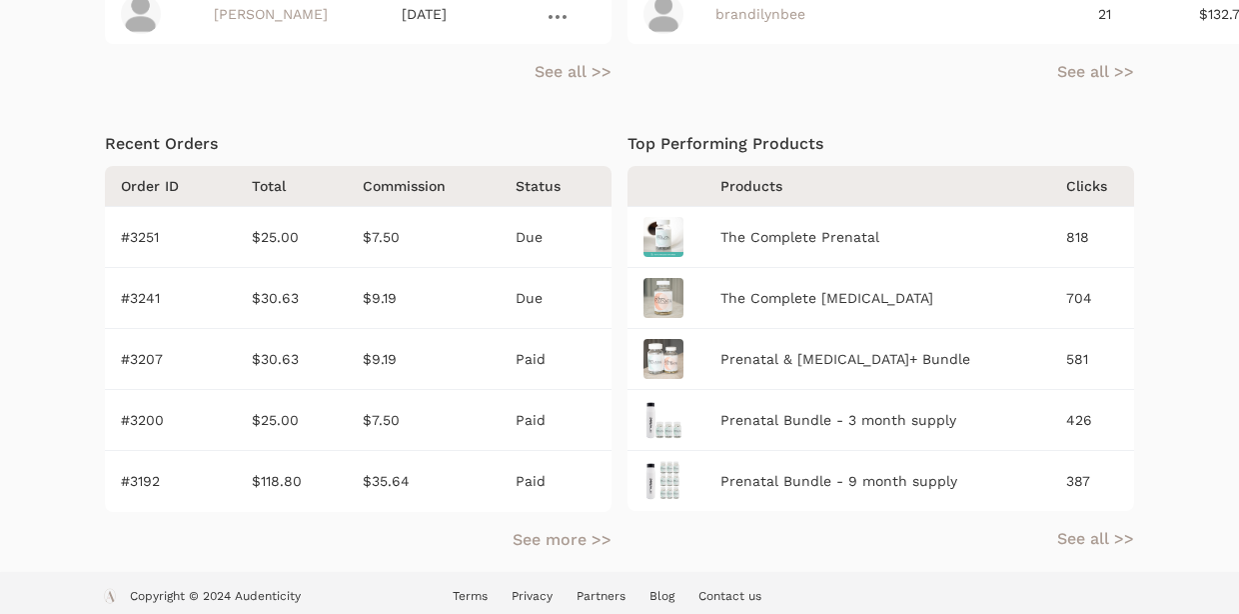
scroll to position [974, 0]
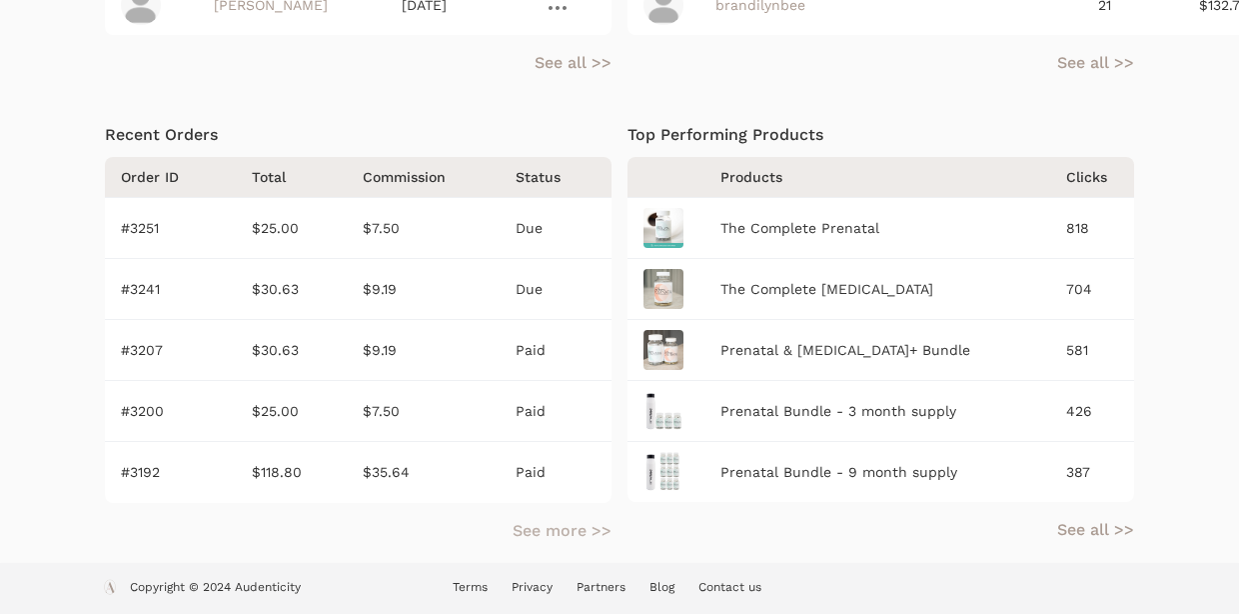
click at [549, 521] on link "See more >>" at bounding box center [562, 531] width 99 height 24
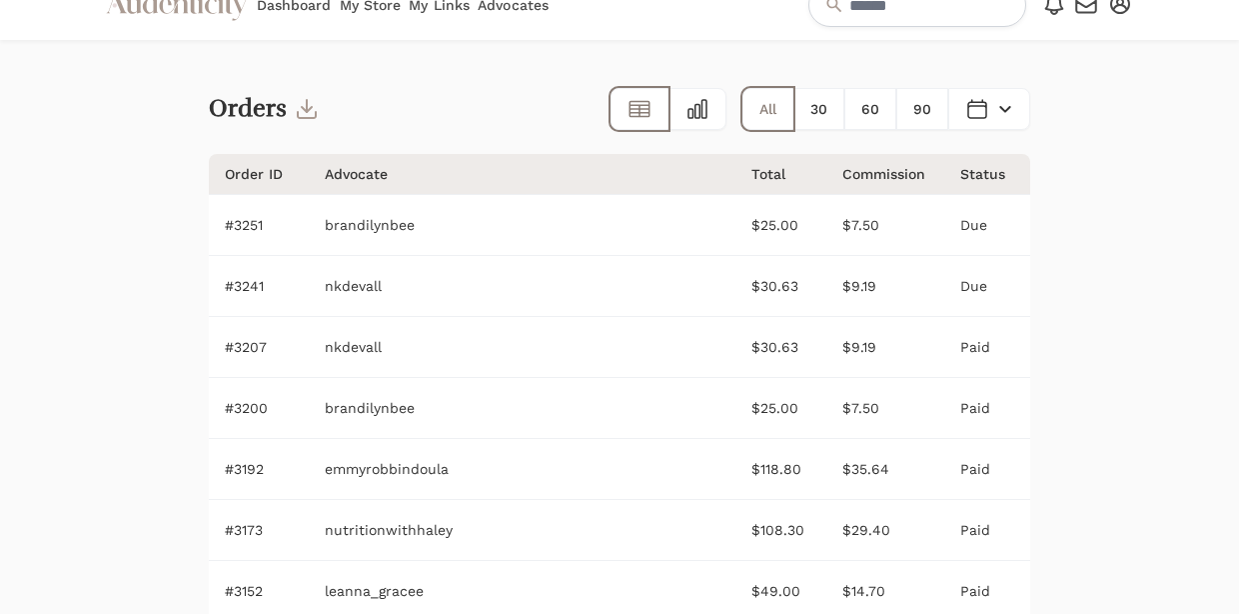
scroll to position [56, 0]
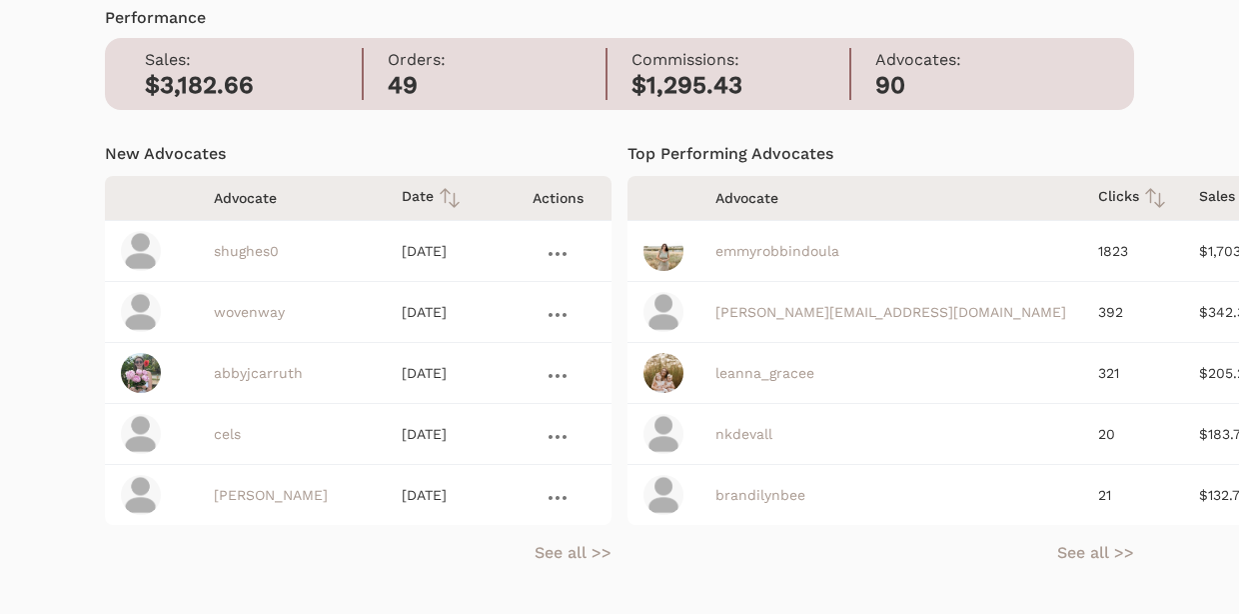
scroll to position [455, 0]
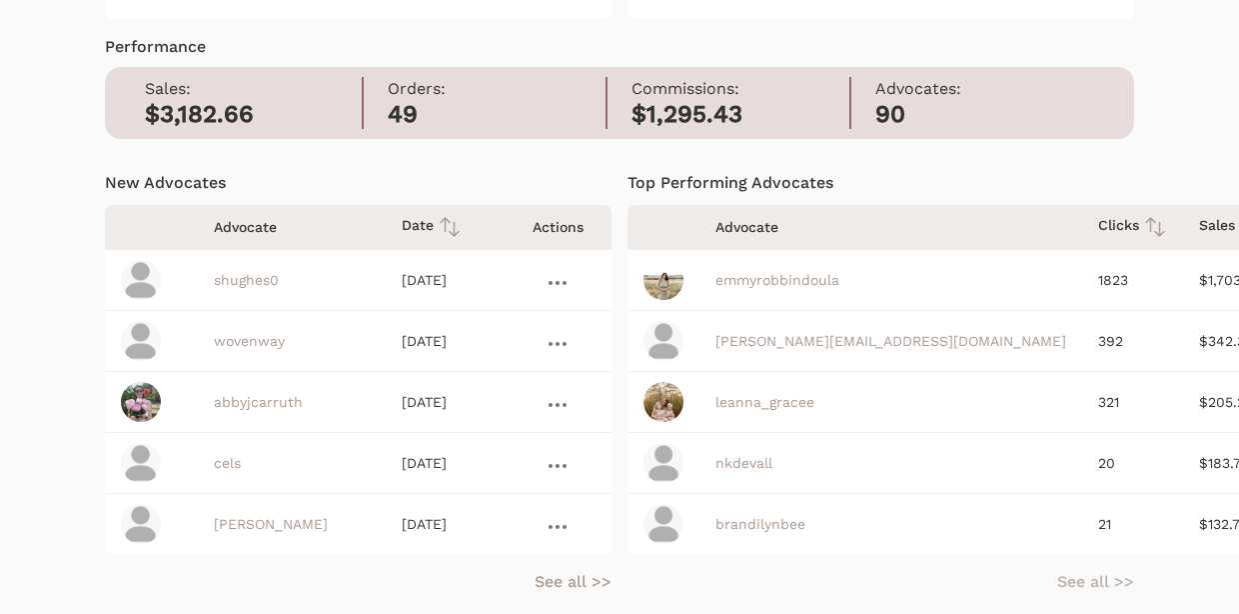
click at [1114, 576] on link "See all >>" at bounding box center [1095, 582] width 77 height 24
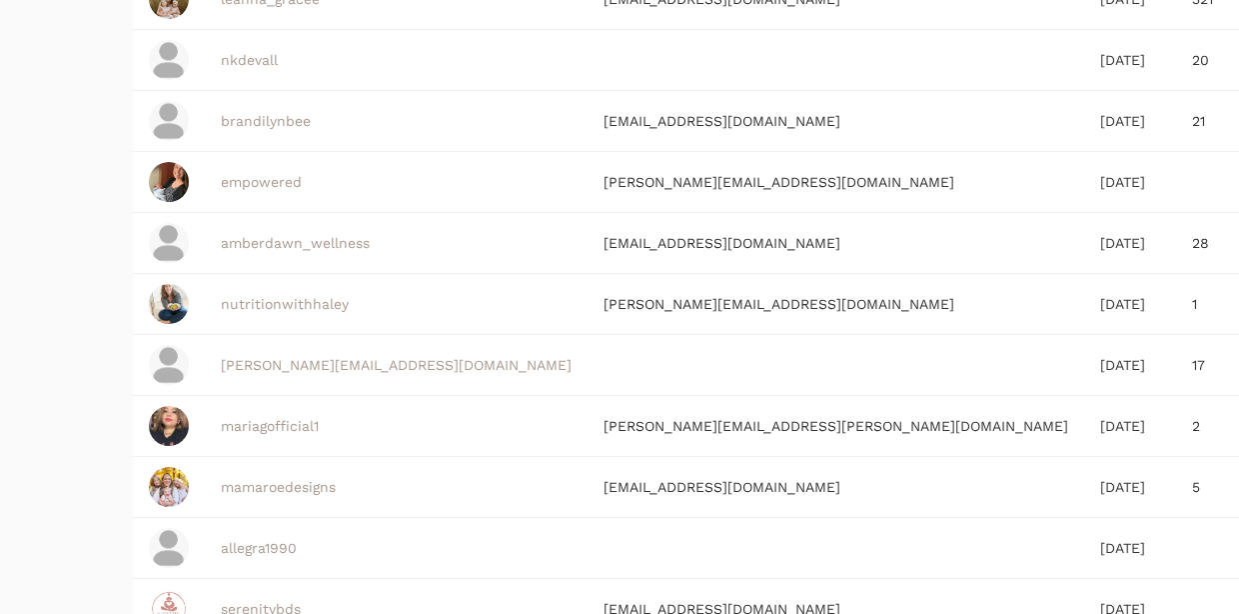
scroll to position [382, 0]
drag, startPoint x: 1053, startPoint y: 298, endPoint x: 995, endPoint y: 298, distance: 58.0
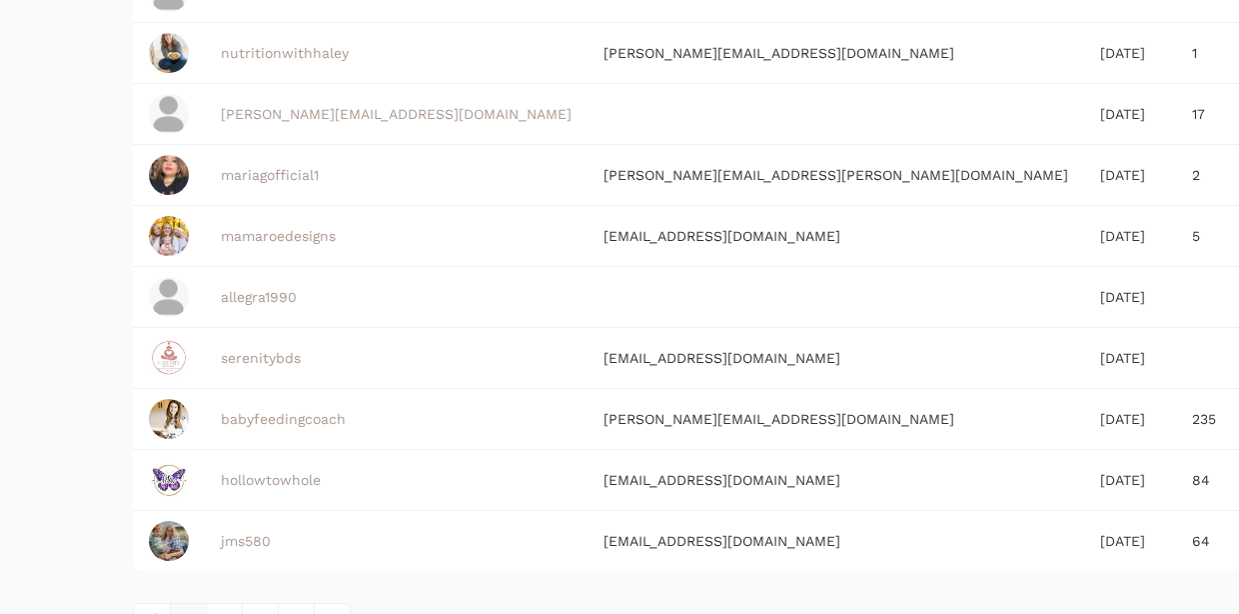
scroll to position [624, 0]
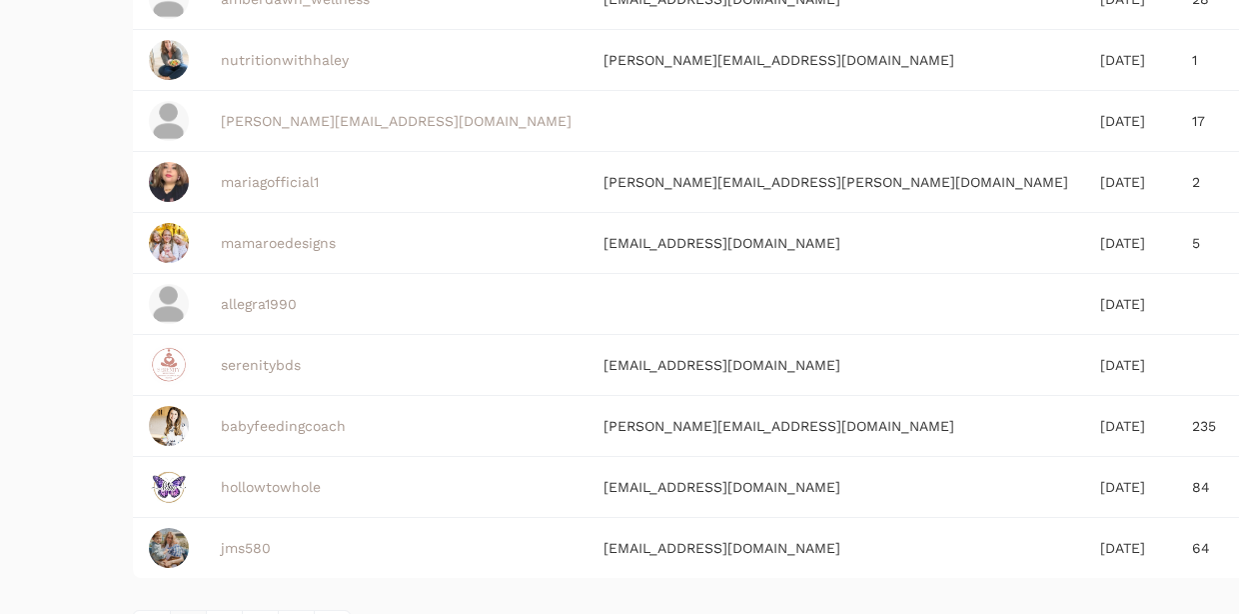
drag, startPoint x: 722, startPoint y: 369, endPoint x: 481, endPoint y: 367, distance: 240.9
click at [588, 367] on td "[EMAIL_ADDRESS][DOMAIN_NAME]" at bounding box center [836, 365] width 497 height 61
copy td "[EMAIL_ADDRESS][DOMAIN_NAME]"
